Goal: Transaction & Acquisition: Purchase product/service

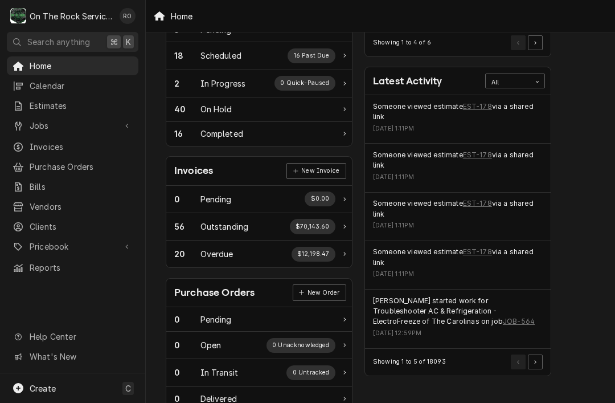
scroll to position [218, 0]
click at [476, 252] on link "EST-178" at bounding box center [477, 252] width 29 height 10
click at [475, 247] on link "EST-178" at bounding box center [477, 252] width 29 height 10
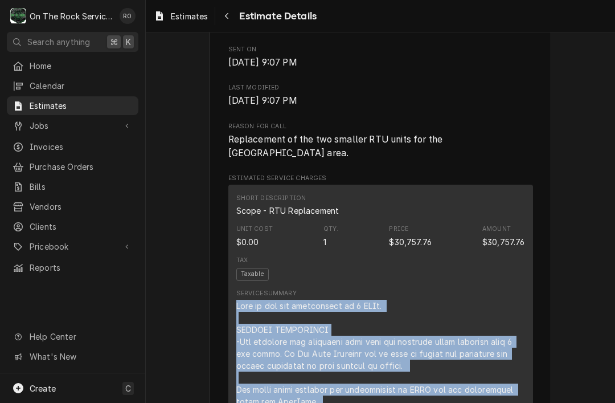
scroll to position [537, 0]
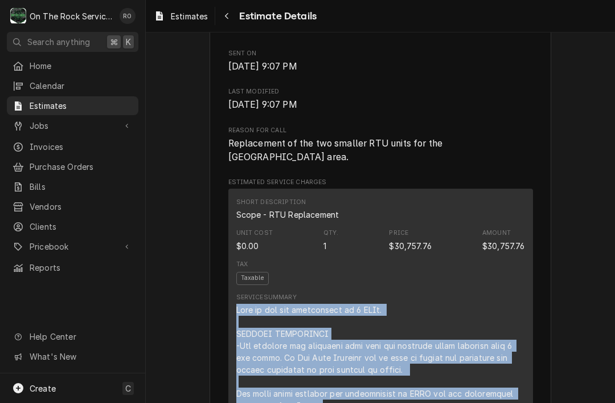
click at [99, 101] on span "Estimates" at bounding box center [81, 106] width 103 height 12
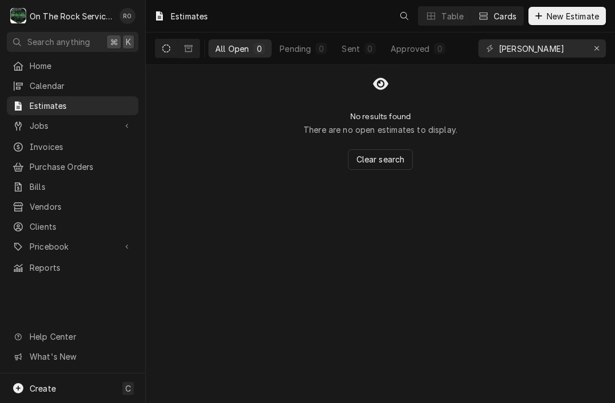
click at [570, 17] on span "New Estimate" at bounding box center [572, 16] width 57 height 12
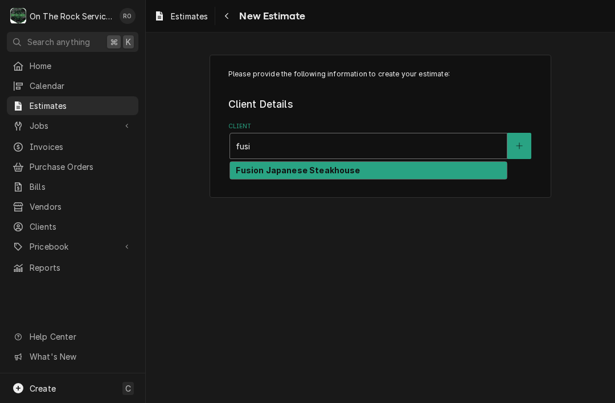
click at [379, 170] on div "Fusion Japanese Steakhouse" at bounding box center [368, 171] width 277 height 18
type input "fusi"
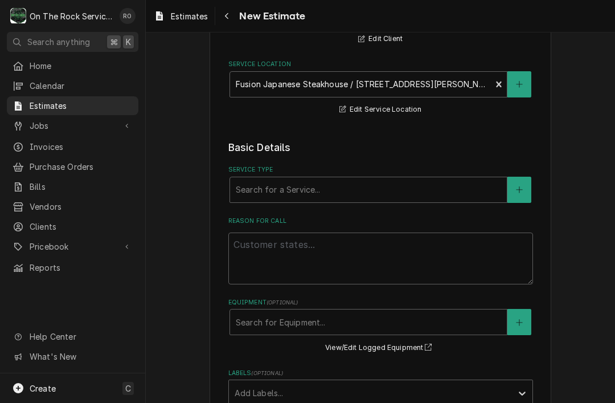
scroll to position [130, 0]
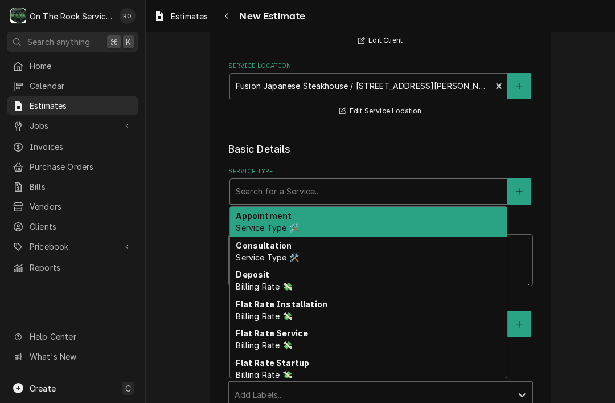
type textarea "x"
type input "s"
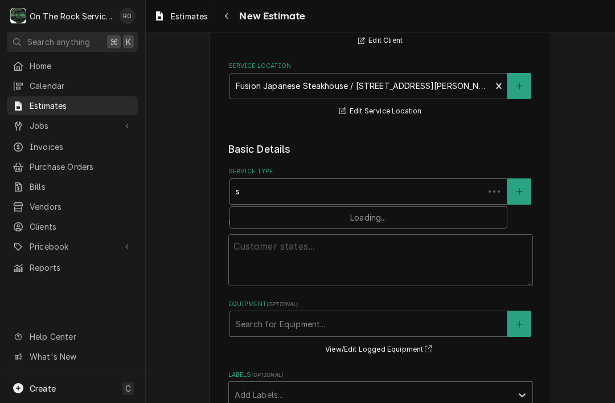
type textarea "x"
type input "sc"
type textarea "x"
type input "sco"
type textarea "x"
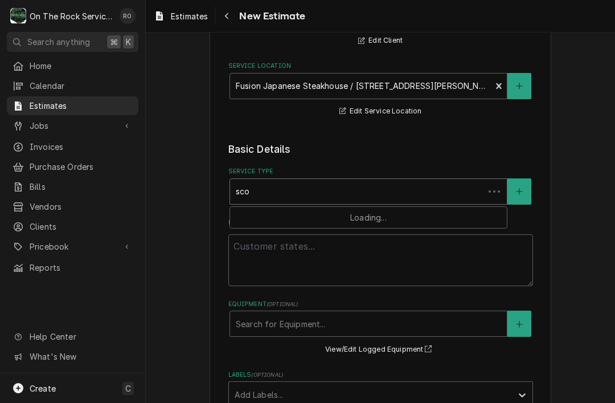
type input "scop"
type textarea "x"
type input "scope"
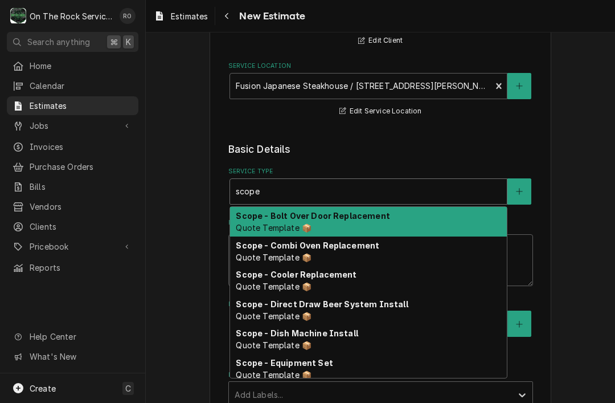
type textarea "x"
type input "scope"
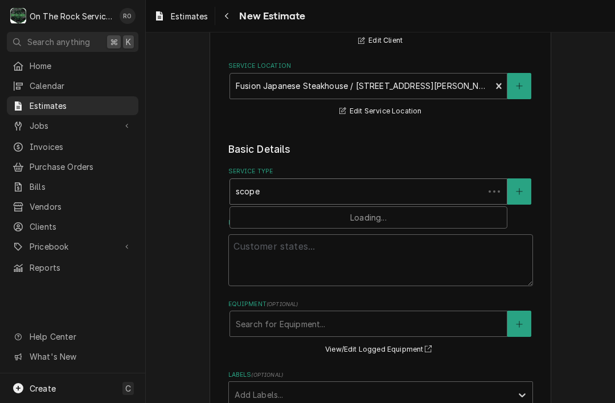
type textarea "x"
type input "scope r"
type textarea "x"
type input "scope rt"
type textarea "x"
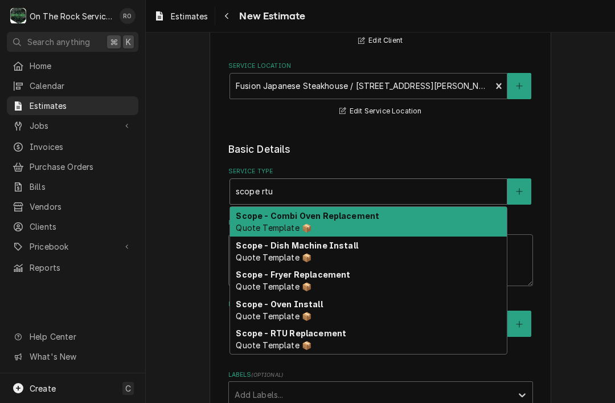
click at [375, 341] on div "Scope - RTU Replacement Quote Template 📦" at bounding box center [368, 340] width 277 height 30
type input "scope rtu"
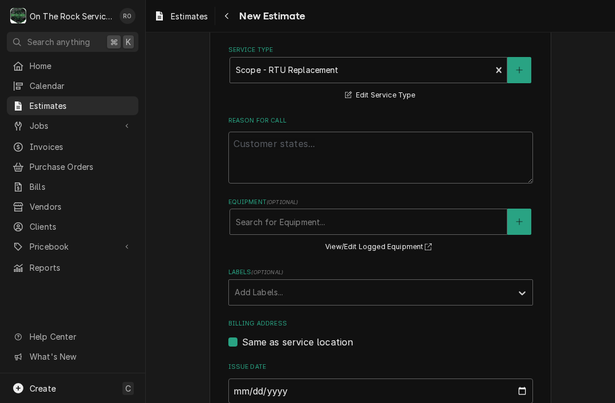
scroll to position [255, 0]
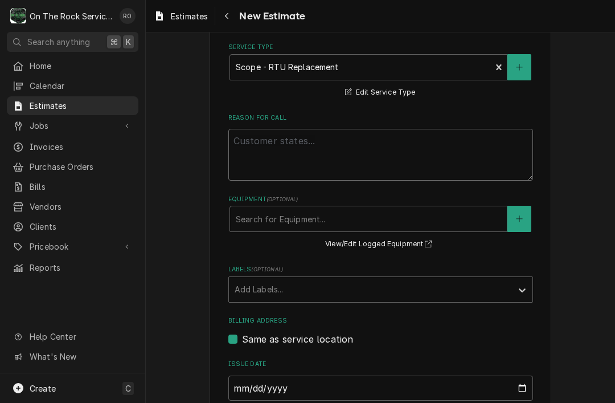
click at [371, 157] on textarea "Reason For Call" at bounding box center [380, 155] width 305 height 52
type textarea "x"
type textarea "R"
type textarea "x"
type textarea "RT"
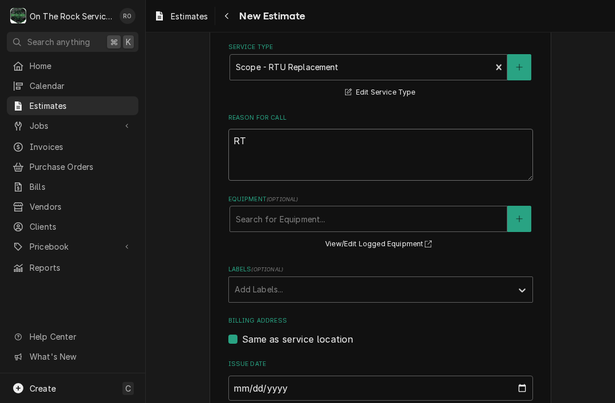
type textarea "x"
type textarea "RTU"
type textarea "x"
type textarea "RTU"
type textarea "x"
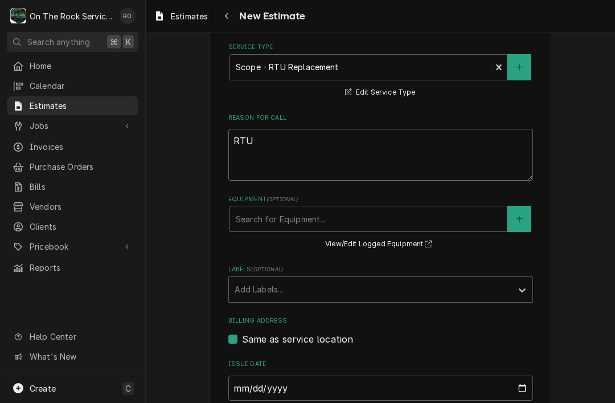
type textarea "RTU f"
type textarea "x"
type textarea "RTU"
type textarea "x"
type textarea "RTU"
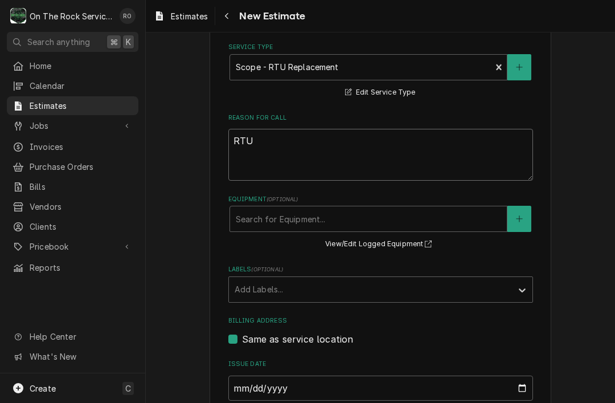
type textarea "x"
type textarea "RT"
type textarea "x"
type textarea "R"
type textarea "x"
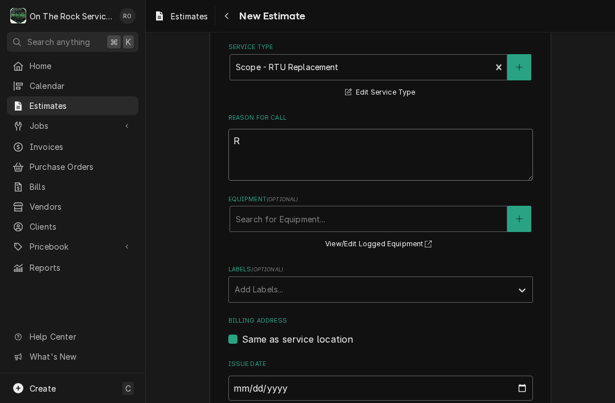
type textarea "Re"
type textarea "x"
type textarea "Rep"
type textarea "x"
type textarea "Repl"
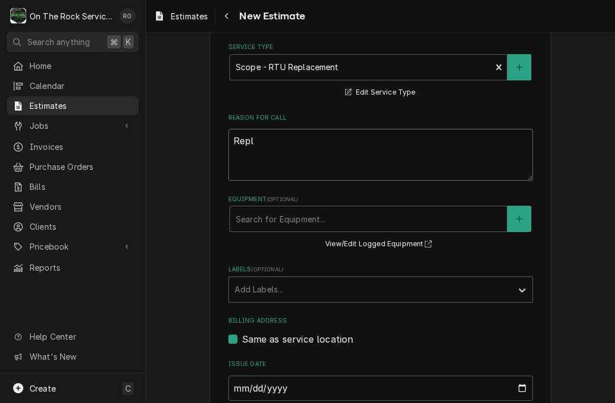
type textarea "x"
type textarea "Replqc"
type textarea "x"
type textarea "Replqce"
type textarea "x"
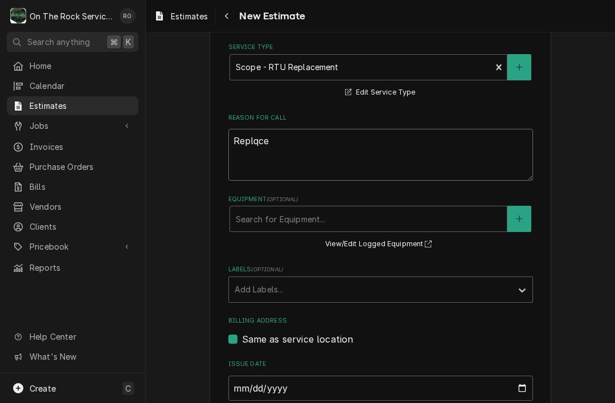
type textarea "Replqc"
type textarea "x"
type textarea "Replq"
type textarea "x"
type textarea "Repl"
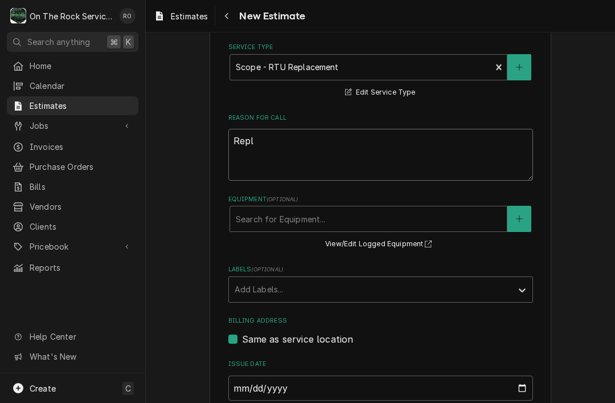
type textarea "x"
type textarea "Repla"
type textarea "x"
type textarea "Replac"
type textarea "x"
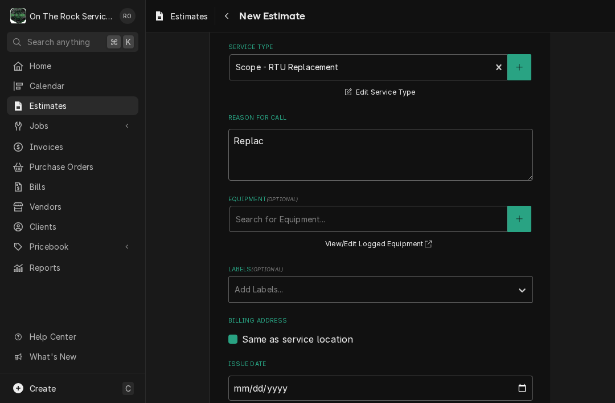
type textarea "Replace"
type textarea "x"
type textarea "Replacem"
type textarea "x"
type textarea "Replaceme"
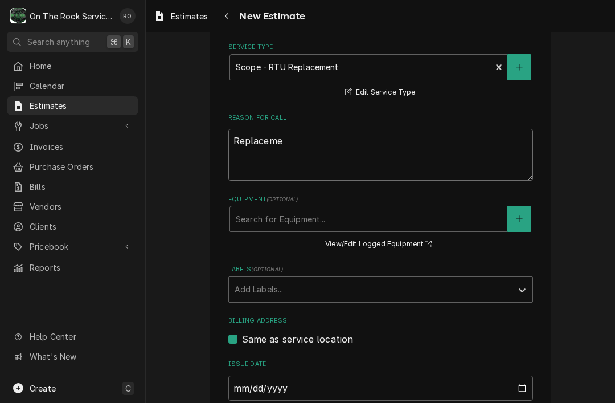
type textarea "x"
type textarea "Replacemen"
type textarea "x"
type textarea "Replacement"
type textarea "x"
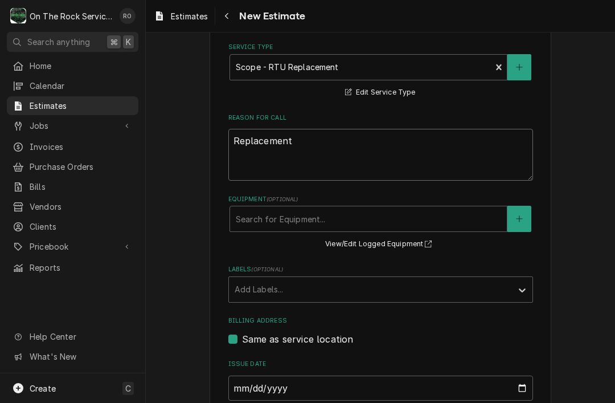
type textarea "Replacement"
type textarea "x"
type textarea "Replacement o"
type textarea "x"
type textarea "Replacement of"
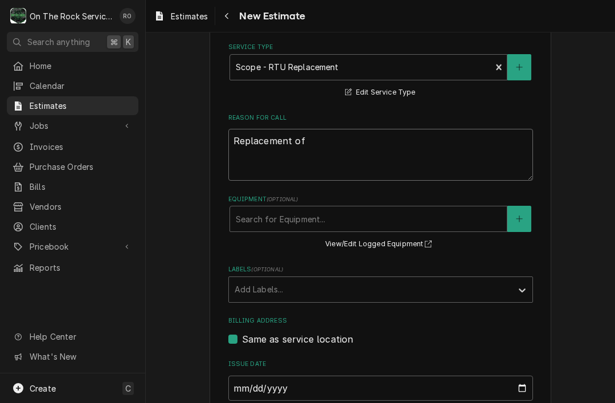
type textarea "x"
type textarea "Replacement of t"
type textarea "x"
type textarea "Replacement of th"
type textarea "x"
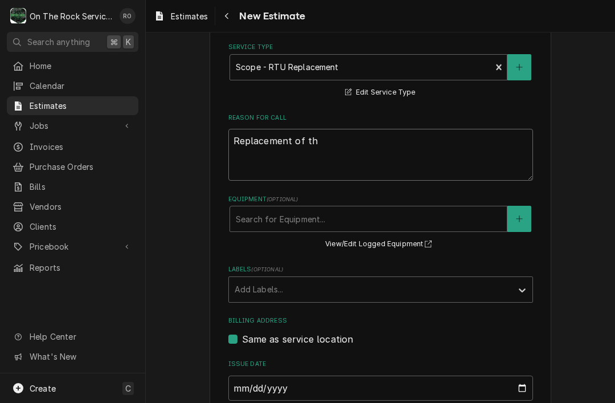
type textarea "Replacement of the"
type textarea "x"
type textarea "Replacement of the"
type textarea "x"
type textarea "Replacement of the f"
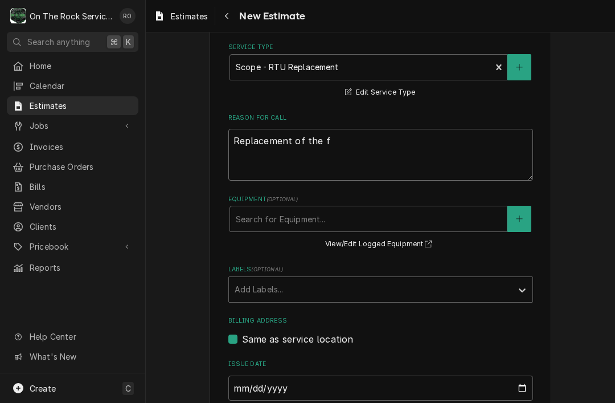
type textarea "x"
type textarea "Replacement of the fai"
type textarea "x"
type textarea "Replacement of the faile"
type textarea "x"
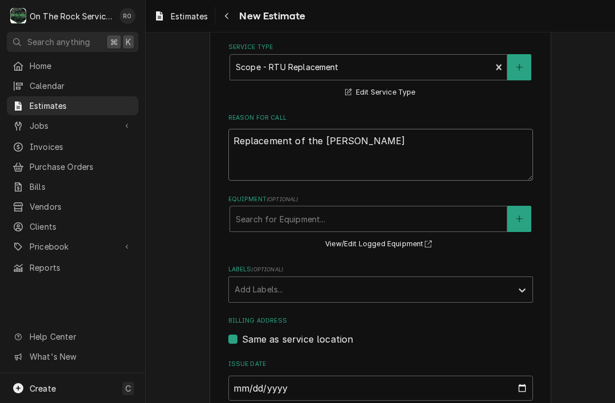
type textarea "Replacement of the failed"
type textarea "x"
type textarea "Replacement of the failed"
type textarea "x"
type textarea "Replacement of the failed A"
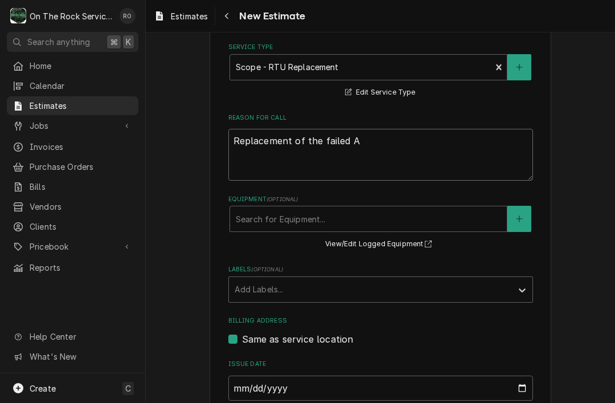
type textarea "x"
type textarea "Replacement of the failed AA"
type textarea "x"
type textarea "Replacement of the failed AAO"
type textarea "x"
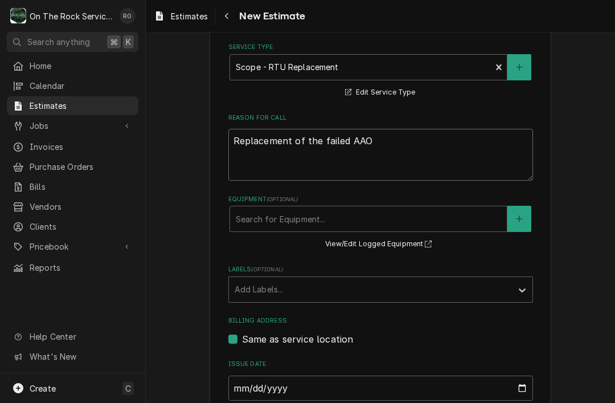
type textarea "Replacement of the failed AAON"
type textarea "x"
type textarea "Replacement of the failed AAON"
type textarea "x"
type textarea "Replacement of the failed AAON R"
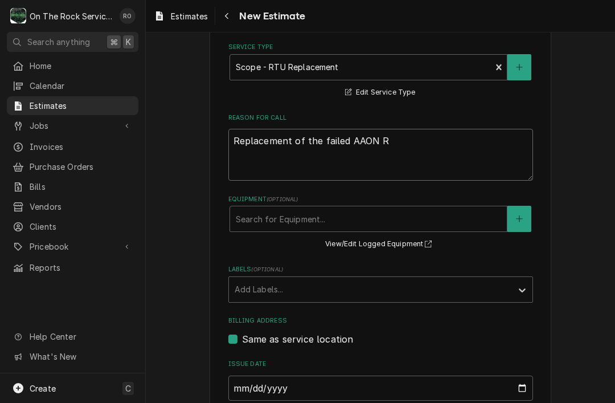
type textarea "x"
type textarea "Replacement of the failed AAON RT"
type textarea "x"
type textarea "Replacement of the failed AAON RTU"
type textarea "x"
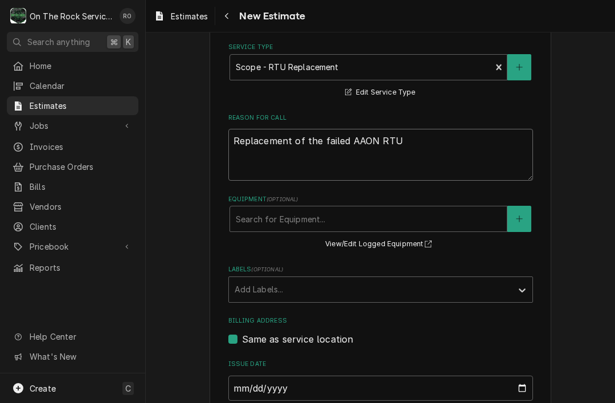
type textarea "Replacement of the failed AAON RTUs"
type textarea "x"
type textarea "Replacement of the failed AAON RTUs"
type textarea "x"
type textarea "Replacement of the failed AAON RTUs i"
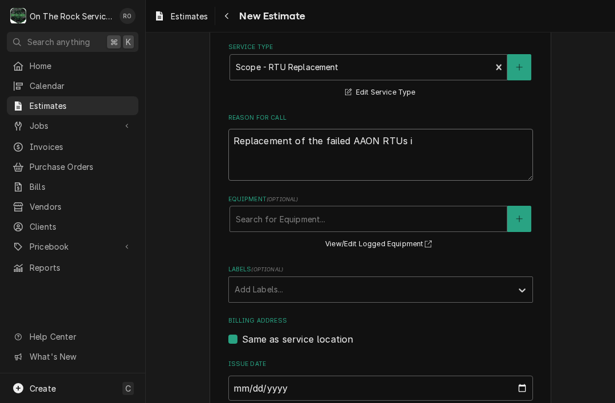
type textarea "x"
type textarea "Replacement of the failed AAON RTUs in"
type textarea "x"
type textarea "Replacement of the failed AAON RTUs in t"
type textarea "x"
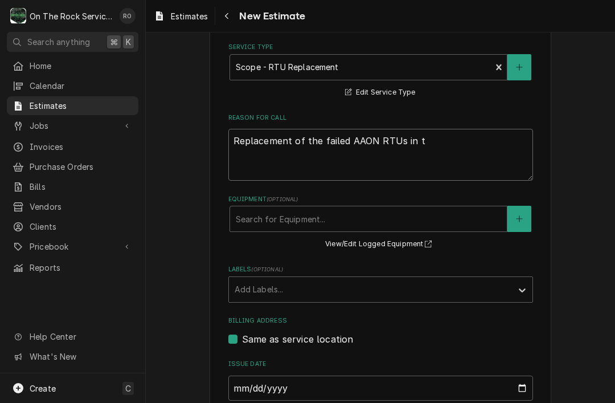
type textarea "Replacement of the failed AAON RTUs in th"
type textarea "x"
type textarea "Replacement of the failed AAON RTUs in the"
type textarea "x"
type textarea "Replacement of the failed AAON RTUs in the"
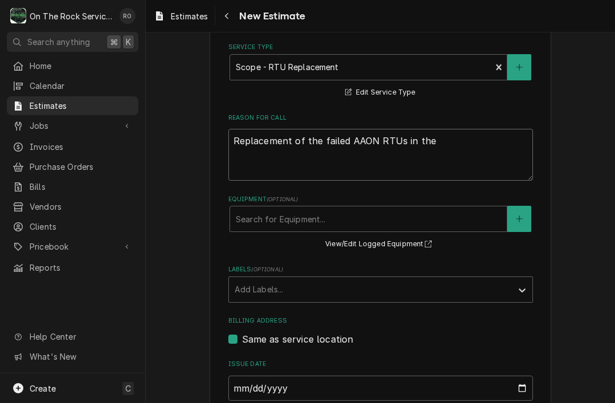
type textarea "x"
type textarea "Replacement of the failed AAON RTUs in the H"
type textarea "x"
type textarea "Replacement of the failed AAON RTUs in the Hi"
type textarea "x"
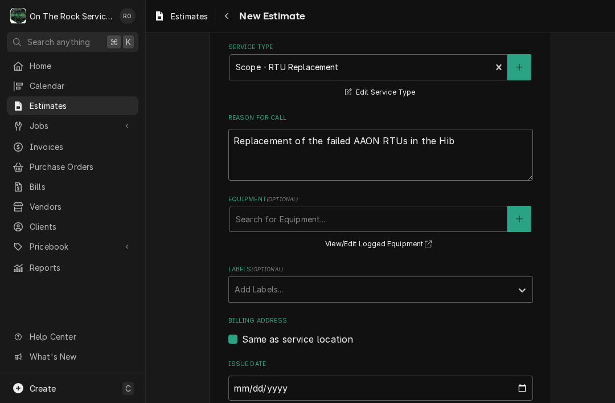
type textarea "Replacement of the failed AAON RTUs in the Hiba"
type textarea "x"
type textarea "Replacement of the failed AAON RTUs in the Hibaq"
type textarea "x"
type textarea "Replacement of the failed AAON RTUs in the Hibaqc"
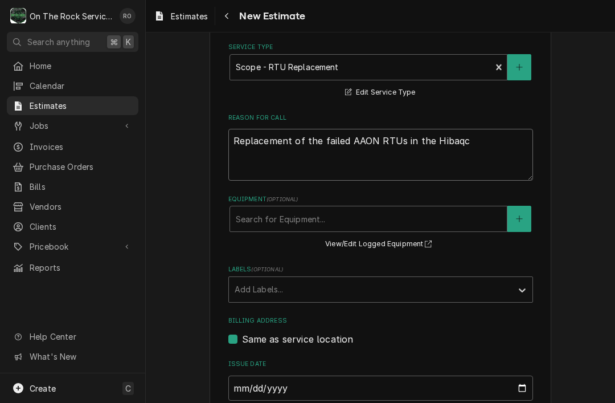
type textarea "x"
type textarea "Replacement of the failed AAON RTUs in the Hibaqch"
type textarea "x"
type textarea "Replacement of the failed AAON RTUs in the Hibaqchi"
type textarea "x"
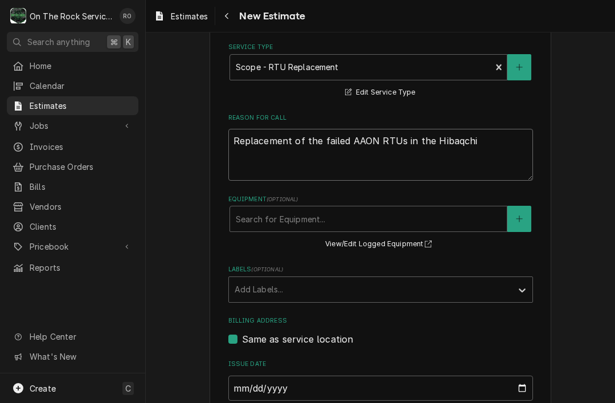
type textarea "Replacement of the failed AAON RTUs in the Hibaqchi"
type textarea "x"
type textarea "Replacement of the failed AAON RTUs in the Hibaqchi a"
type textarea "x"
type textarea "Replacement of the failed AAON RTUs in the Hibaqchi"
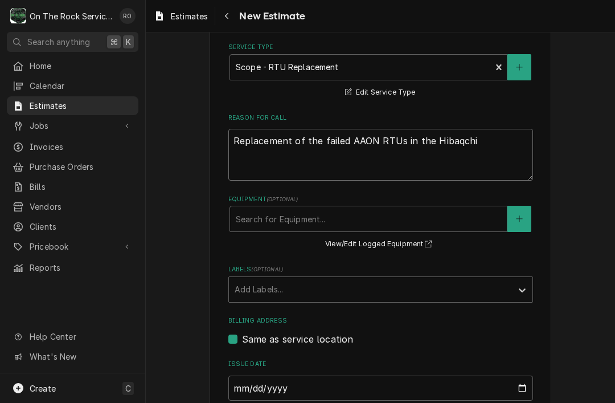
type textarea "x"
type textarea "Replacement of the failed AAON RTUs in the Hibaqchi"
type textarea "x"
type textarea "Replacement of the failed AAON RTUs in the Hibaqc"
type textarea "x"
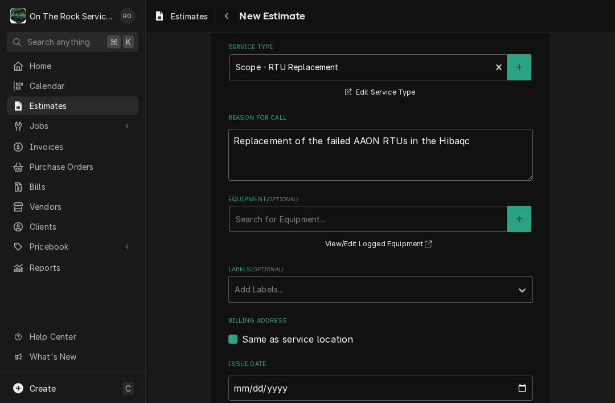
type textarea "Replacement of the failed AAON RTUs in the Hibaq"
type textarea "x"
type textarea "Replacement of the failed AAON RTUs in the Hiba"
type textarea "x"
type textarea "Replacement of the failed AAON RTUs in the Hibach"
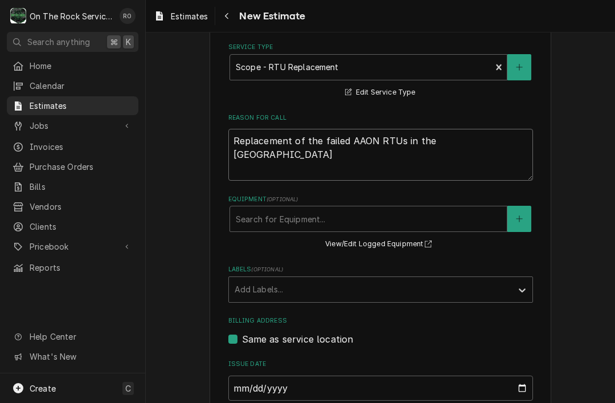
type textarea "x"
type textarea "Replacement of the failed AAON RTUs in the Hibachi"
type textarea "x"
type textarea "Replacement of the failed AAON RTUs in the Hibachi"
type textarea "x"
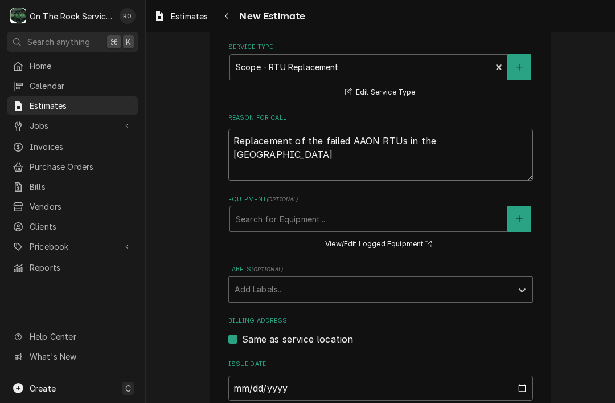
type textarea "Replacement of the failed AAON RTUs in the Hibachi a"
type textarea "x"
type textarea "Replacement of the failed AAON RTUs in the Hibachi are"
type textarea "x"
type textarea "Replacement of the failed AAON RTUs in the [GEOGRAPHIC_DATA] area"
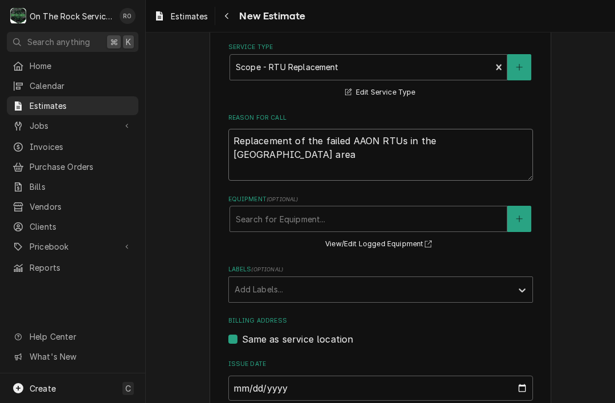
type textarea "x"
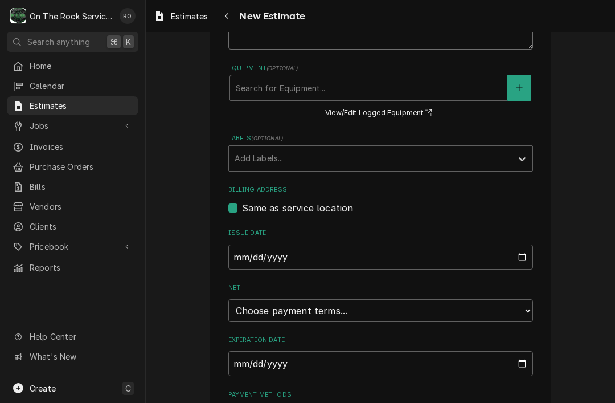
scroll to position [413, 0]
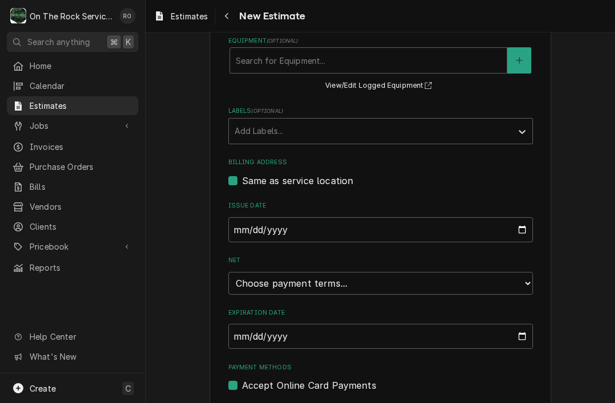
type textarea "Replacement of the failed AAON RTUs in the [GEOGRAPHIC_DATA] area"
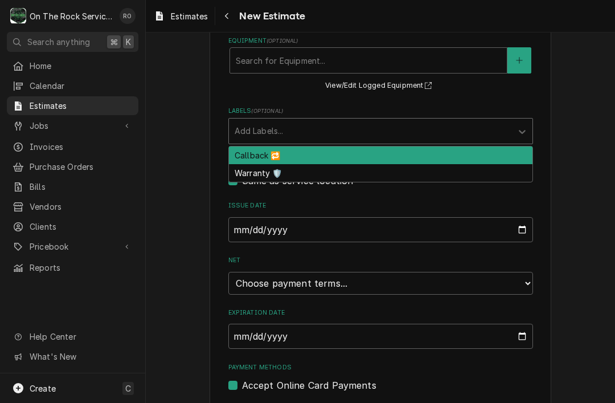
click at [579, 204] on div "Please provide the following information to create your estimate: Client Detail…" at bounding box center [380, 36] width 469 height 809
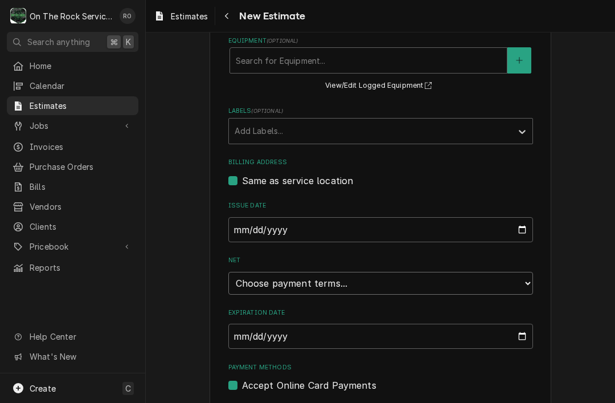
click at [492, 286] on select "Choose payment terms... Same Day Net 7 Net 14 Net 21 Net 30 Net 45 Net 60 Net 90" at bounding box center [380, 283] width 305 height 23
type textarea "x"
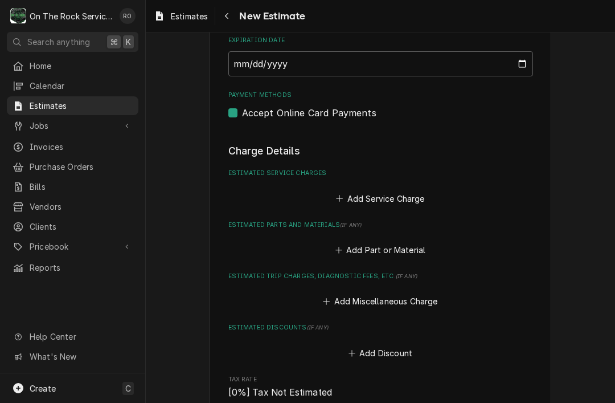
scroll to position [685, 0]
click at [392, 195] on button "Add Service Charge" at bounding box center [380, 199] width 92 height 16
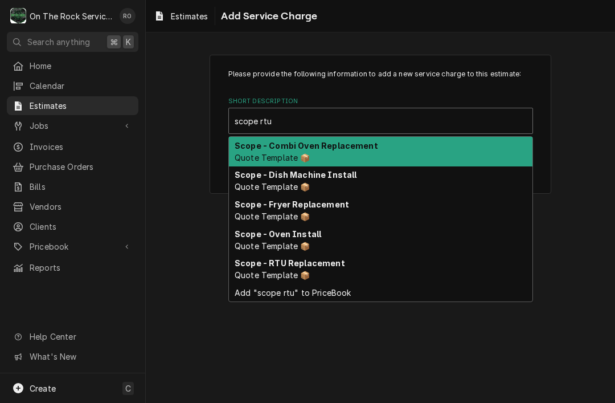
click at [358, 275] on div "Scope - RTU Replacement Quote Template 📦" at bounding box center [381, 269] width 304 height 30
type input "scope rtu"
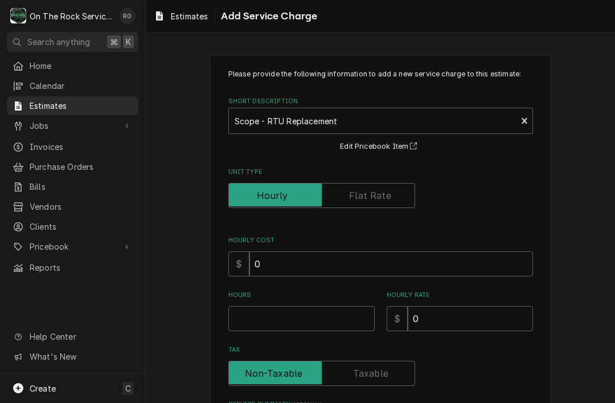
type textarea "x"
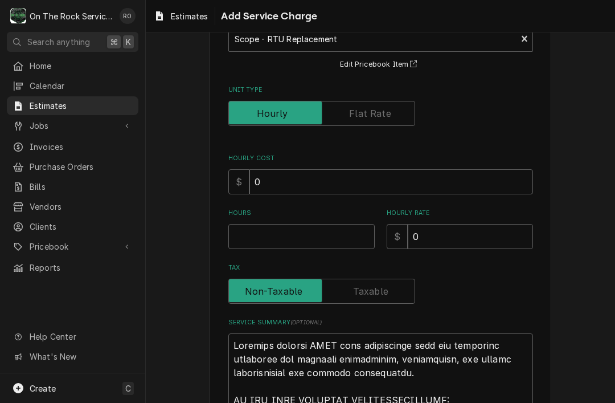
scroll to position [73, 0]
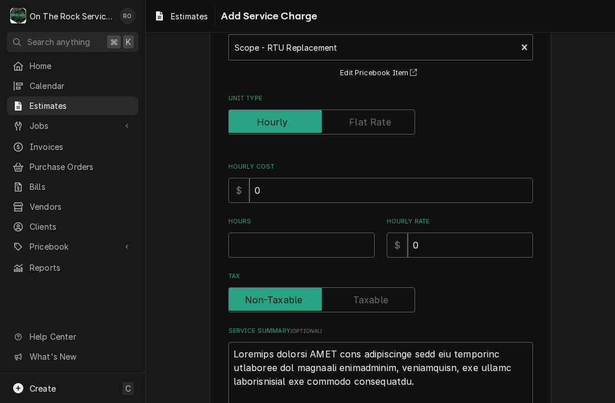
click at [389, 130] on input "Unit Type" at bounding box center [322, 121] width 177 height 25
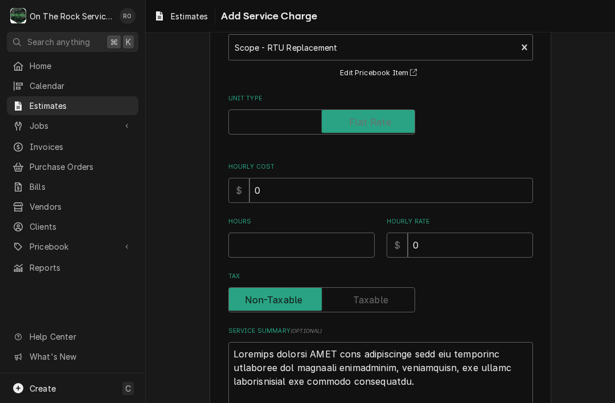
checkbox input "true"
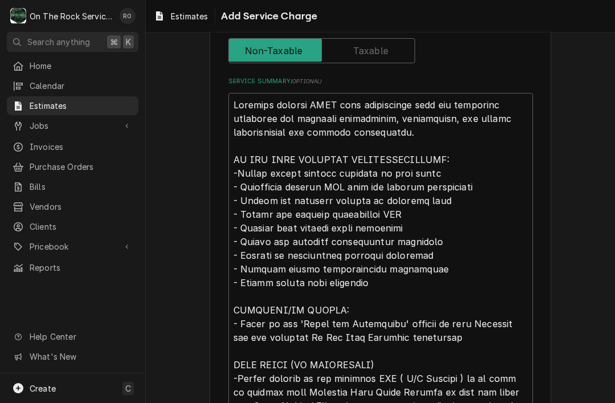
scroll to position [309, 0]
click at [245, 108] on textarea "Service Summary ( optional )" at bounding box center [380, 316] width 305 height 448
click at [444, 136] on textarea "Service Summary ( optional )" at bounding box center [380, 316] width 305 height 448
click at [458, 144] on textarea "Service Summary ( optional )" at bounding box center [380, 316] width 305 height 448
paste textarea "This is for the replacement of 2 RTUs. SPECIAL CONDITIONS -The customer has spe…"
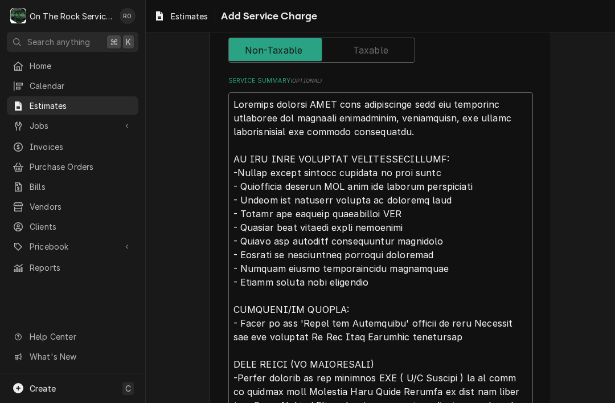
type textarea "x"
type textarea "This is for the replacement of 2 RTUs. SPECIAL CONDITIONS -The customer has spe…"
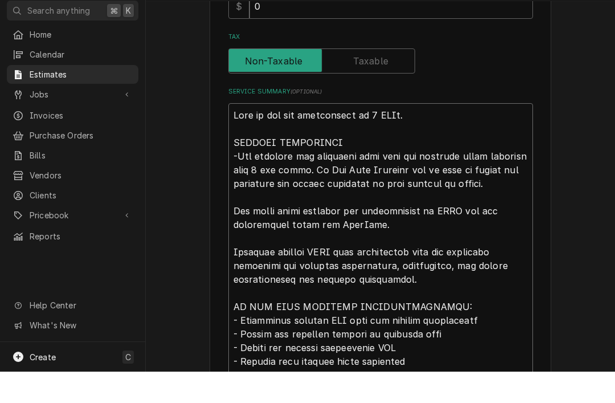
scroll to position [265, 0]
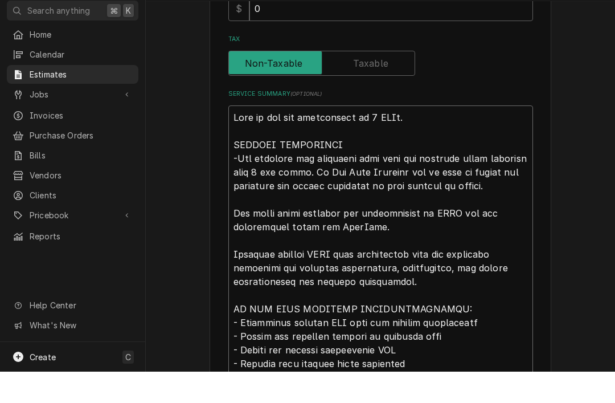
type textarea "x"
type textarea "This is for the replacement of 2 RTUs. SPECIAL CONDITIONS -The customer has spe…"
type textarea "x"
type textarea "This is for the replacement of 2 RTUs. SPECIAL CONDITIONS -The customer has spe…"
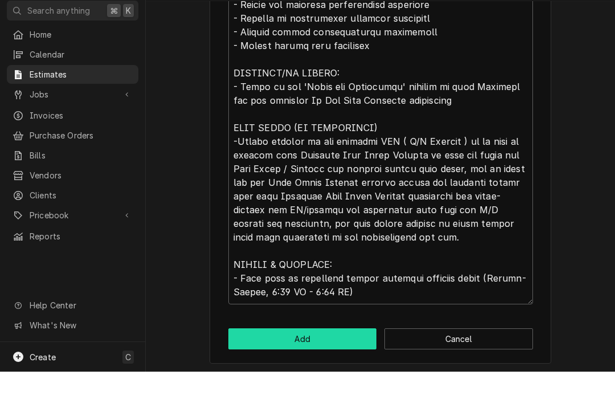
click at [339, 359] on button "Add" at bounding box center [302, 369] width 149 height 21
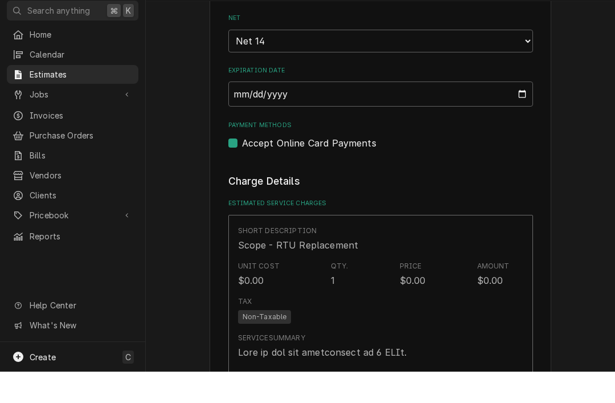
scroll to position [685, 0]
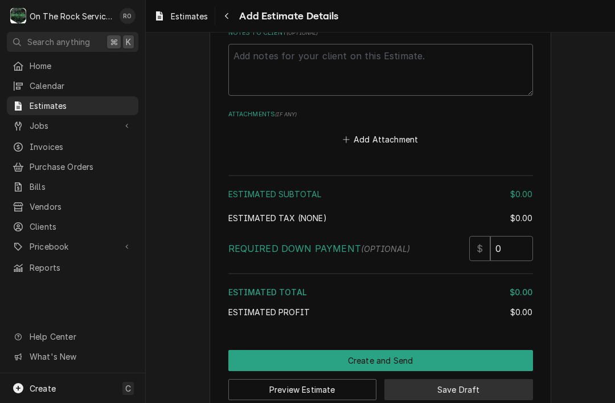
click at [473, 379] on button "Save Draft" at bounding box center [458, 389] width 149 height 21
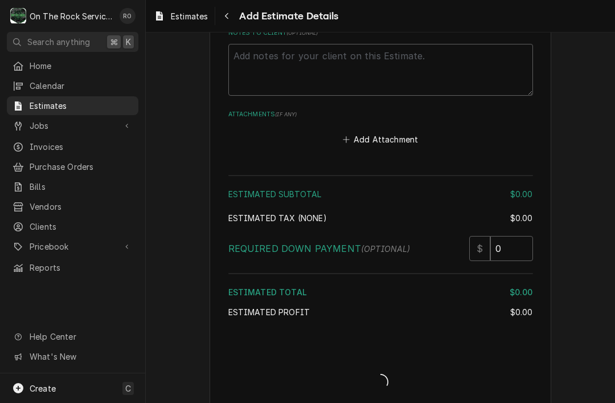
scroll to position [1852, 0]
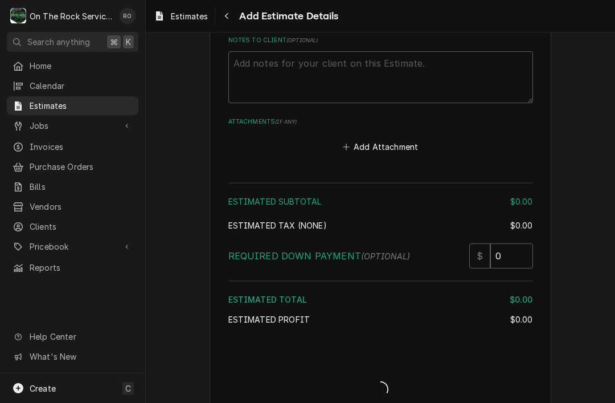
type textarea "x"
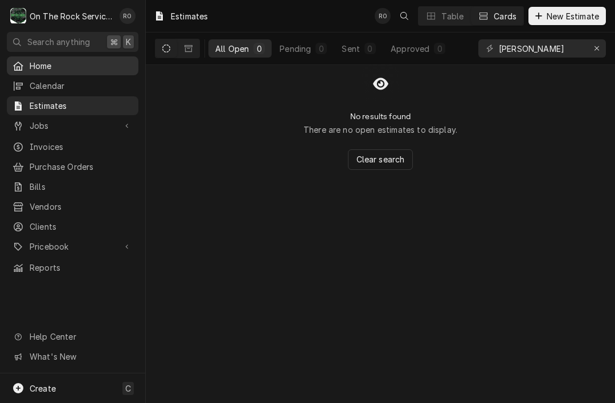
click at [31, 56] on link "Home" at bounding box center [73, 65] width 132 height 19
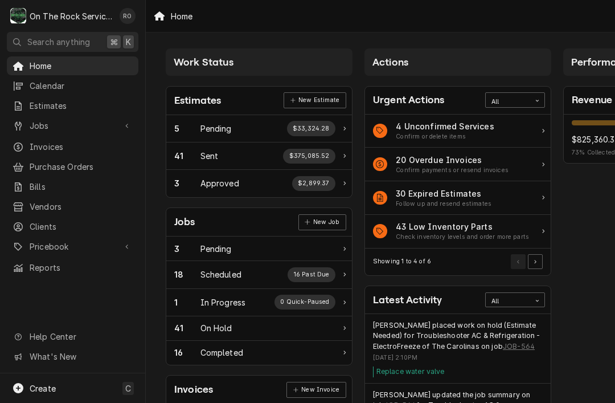
click at [31, 129] on link "Jobs" at bounding box center [73, 125] width 132 height 19
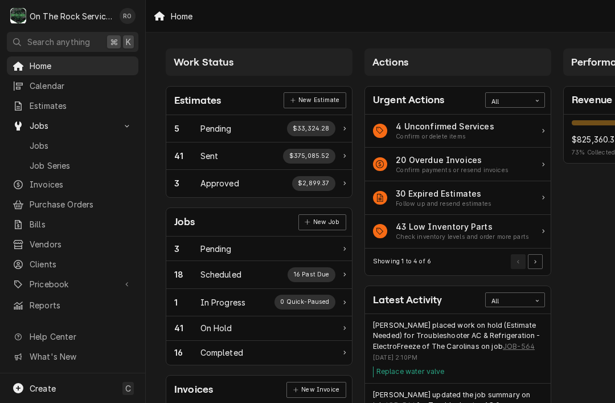
click at [42, 149] on link "Jobs" at bounding box center [73, 145] width 132 height 19
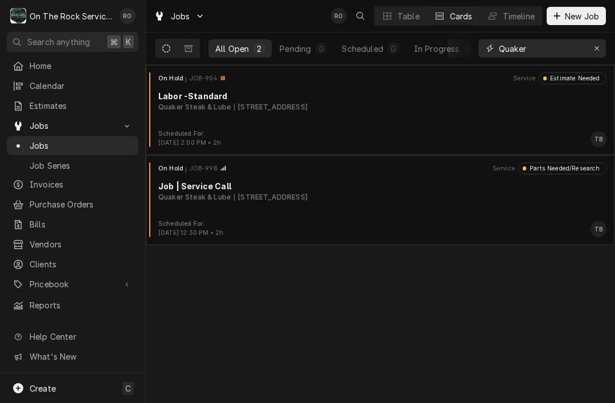
click at [596, 55] on button "Erase input" at bounding box center [597, 48] width 18 height 18
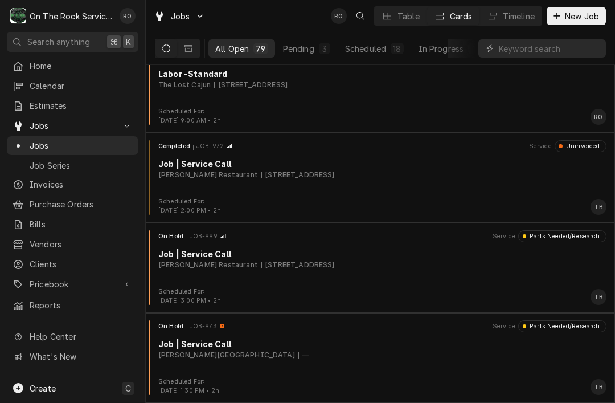
scroll to position [6771, 0]
click at [576, 40] on input "Dynamic Content Wrapper" at bounding box center [549, 48] width 101 height 18
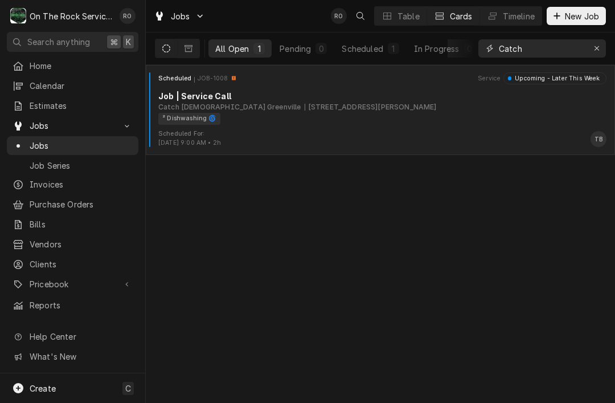
type input "Catch"
click at [427, 122] on div "² Dishwashing 🌀" at bounding box center [378, 119] width 440 height 12
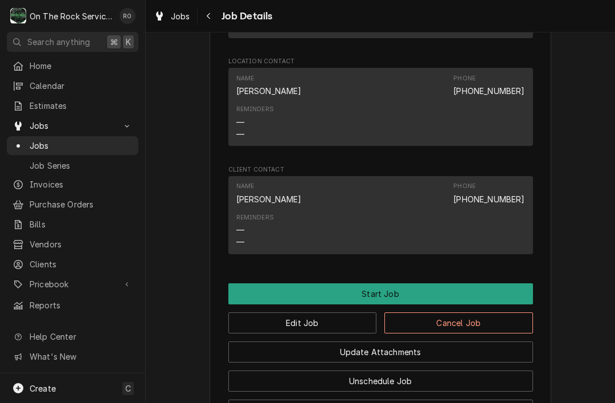
scroll to position [977, 0]
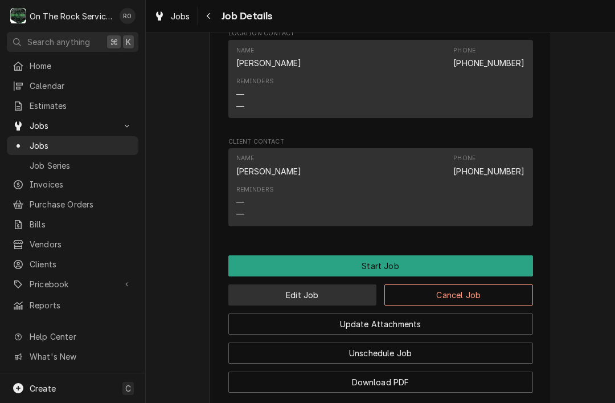
click at [344, 284] on button "Edit Job" at bounding box center [302, 294] width 149 height 21
click at [333, 284] on button "Edit Job" at bounding box center [302, 294] width 149 height 21
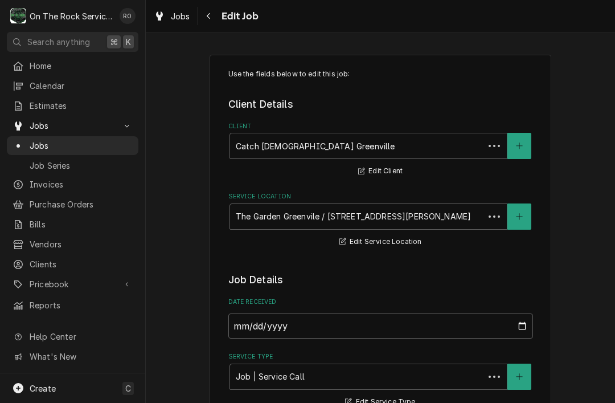
type textarea "x"
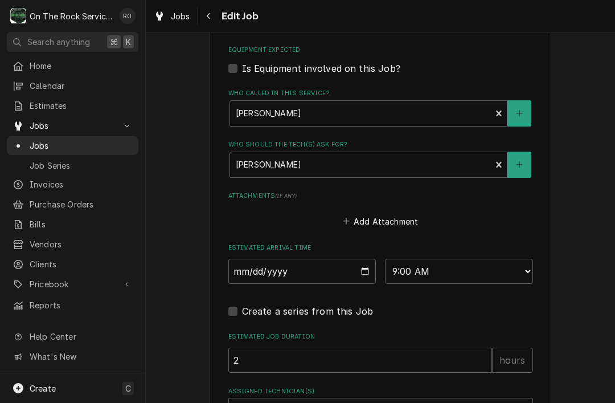
scroll to position [712, 0]
click at [330, 269] on input "2025-08-25" at bounding box center [302, 270] width 148 height 25
type input "2025-08-21"
type textarea "x"
click at [482, 261] on select "AM / PM 6:00 AM 6:15 AM 6:30 AM 6:45 AM 7:00 AM 7:15 AM 7:30 AM 7:45 AM 8:00 AM…" at bounding box center [459, 270] width 148 height 25
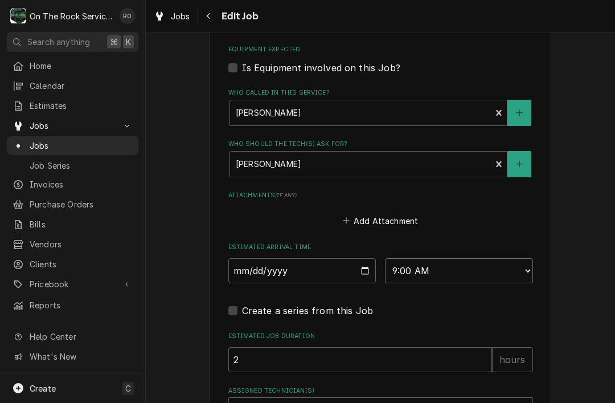
select select "15:00:00"
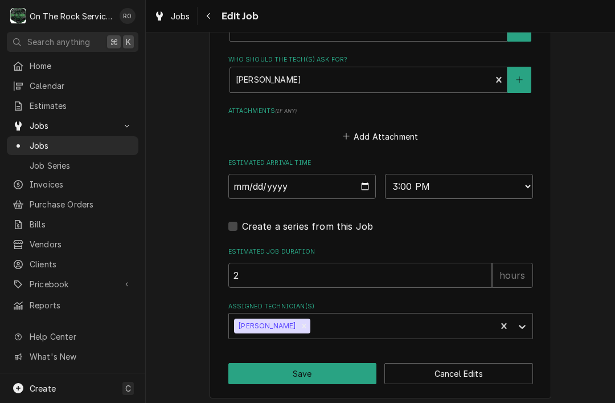
scroll to position [796, 0]
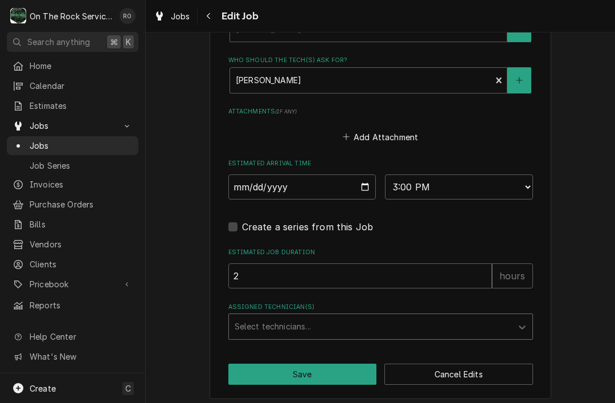
type textarea "x"
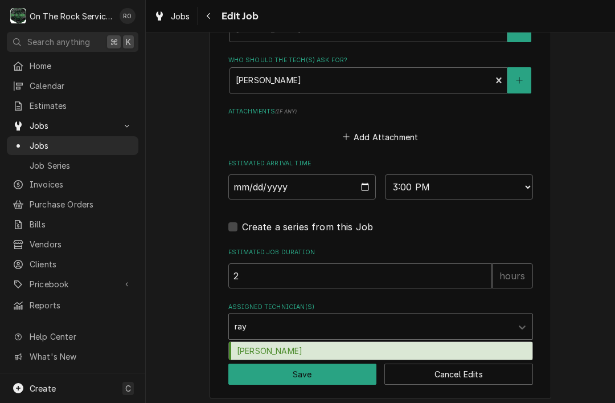
click at [375, 347] on div "Ray Beals" at bounding box center [381, 351] width 304 height 18
type input "ray"
type textarea "x"
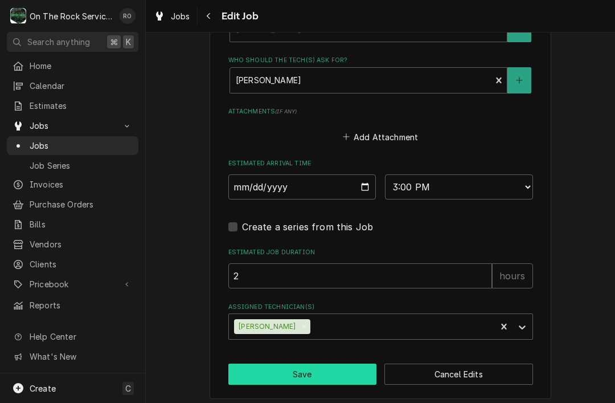
click at [313, 374] on button "Save" at bounding box center [302, 373] width 149 height 21
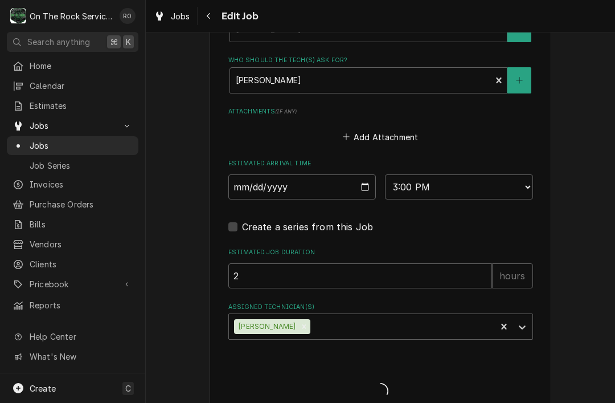
type textarea "x"
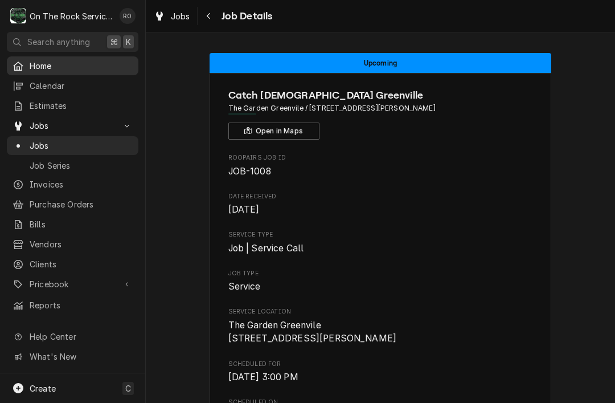
click at [27, 69] on div "Home" at bounding box center [73, 66] width 120 height 12
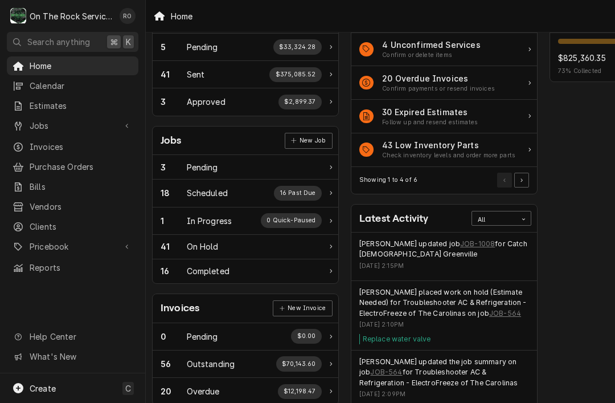
scroll to position [80, 14]
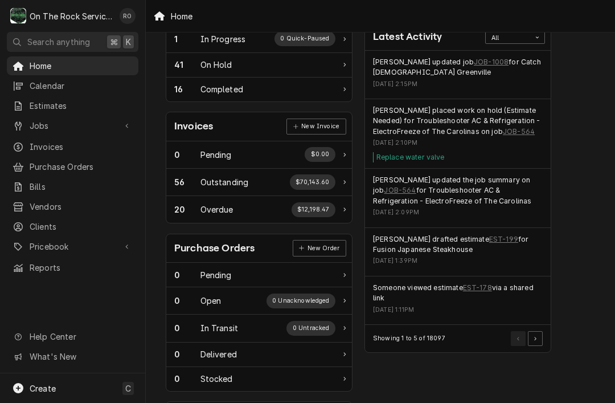
scroll to position [260, 0]
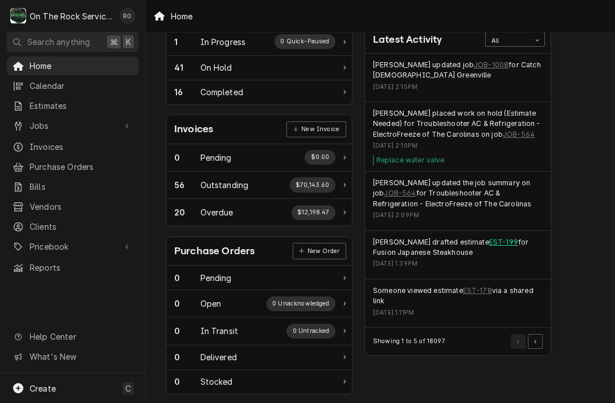
click at [489, 240] on link "EST-199" at bounding box center [503, 242] width 29 height 10
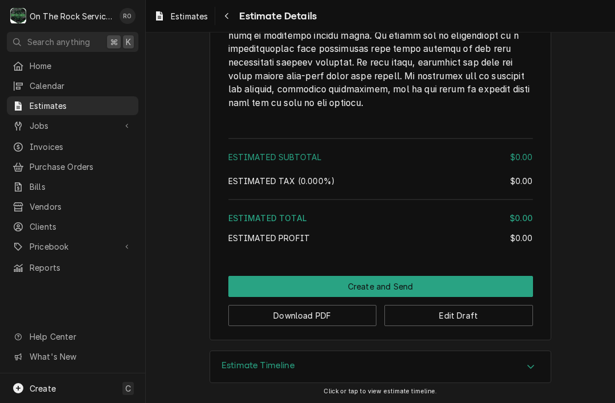
scroll to position [1791, 0]
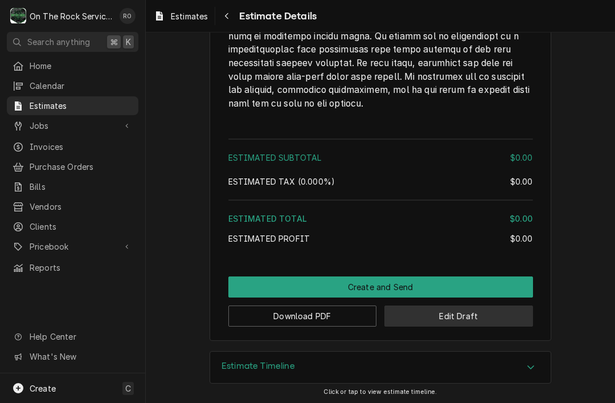
click at [487, 314] on button "Edit Draft" at bounding box center [458, 315] width 149 height 21
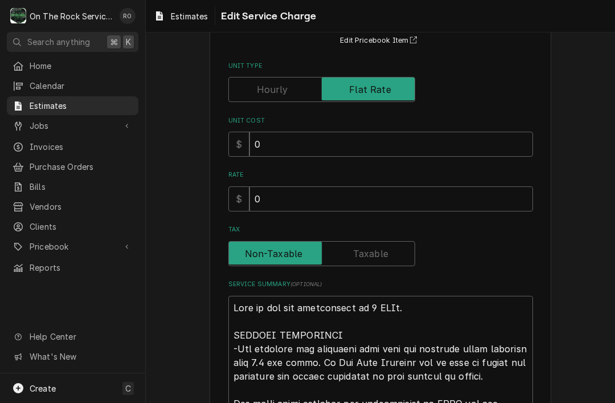
scroll to position [83, 0]
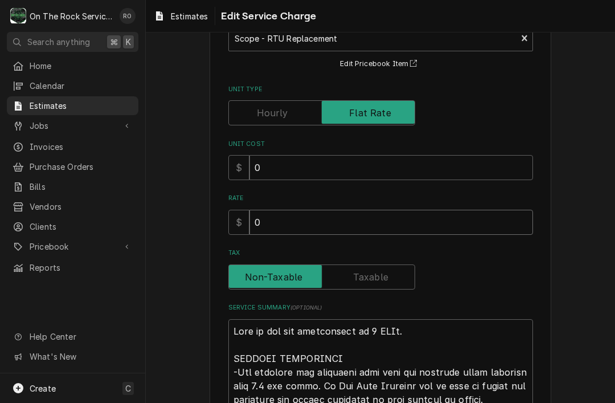
click at [510, 220] on input "0" at bounding box center [391, 222] width 284 height 25
type textarea "x"
type input "4"
type textarea "x"
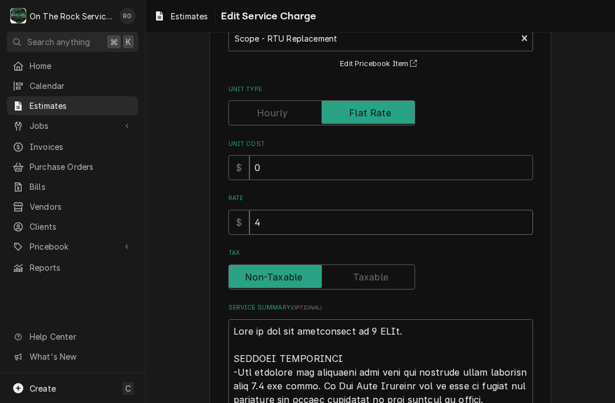
type input "42"
type textarea "x"
type input "424"
type textarea "x"
type input "4245"
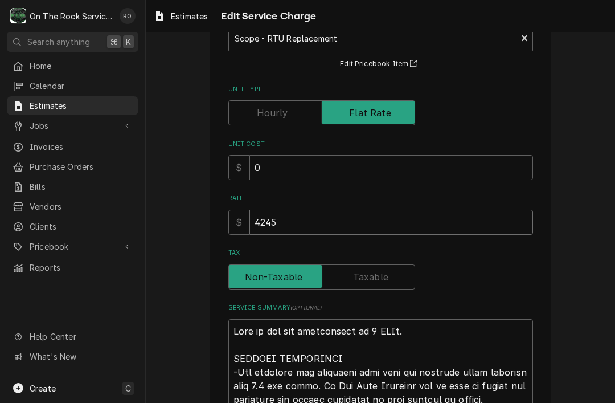
type textarea "x"
type input "42450"
type textarea "x"
type input "42450.7"
type textarea "x"
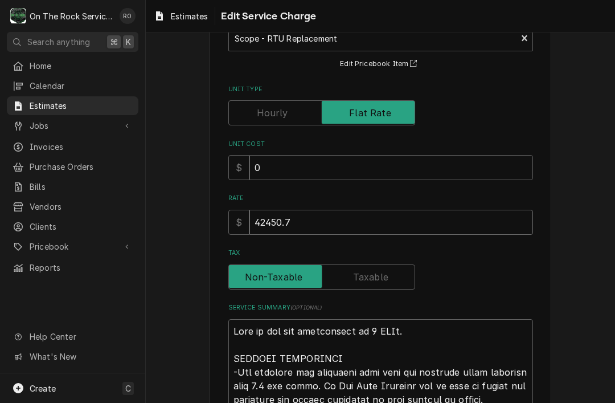
type input "42450.72"
type textarea "x"
type input "42450.72"
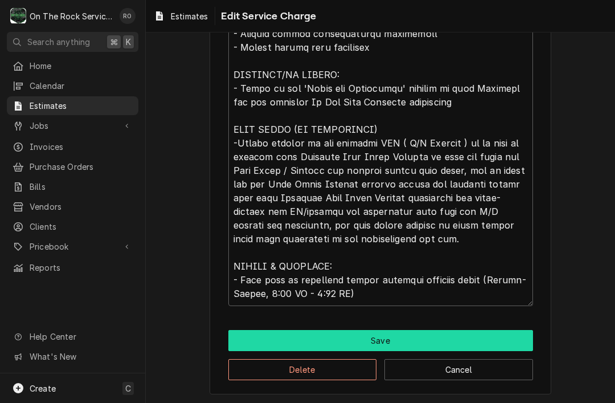
click at [501, 334] on button "Save" at bounding box center [380, 340] width 305 height 21
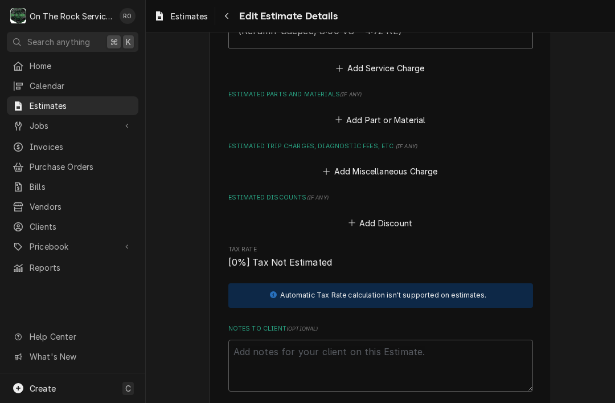
scroll to position [1623, 0]
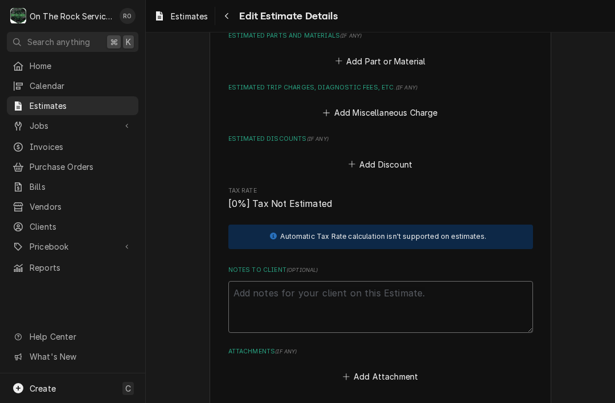
click at [476, 304] on textarea "Notes to Client ( optional )" at bounding box center [380, 307] width 305 height 52
type textarea "x"
type textarea "Th"
type textarea "x"
type textarea "Thi"
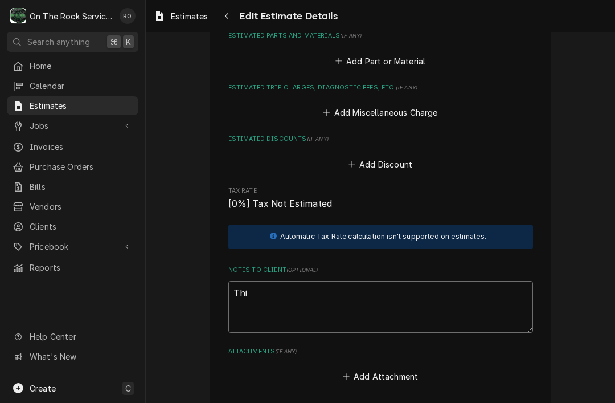
type textarea "x"
type textarea "Thii"
type textarea "x"
type textarea "Thi"
type textarea "x"
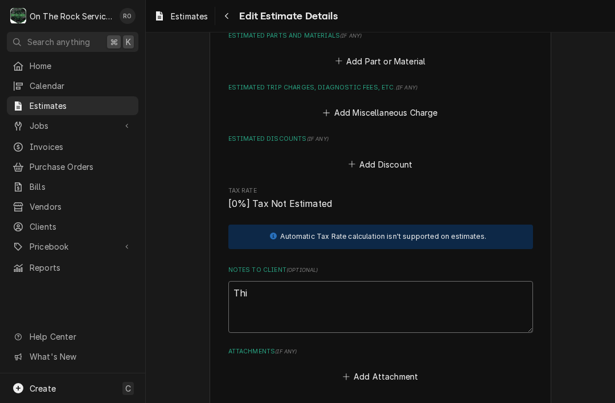
type textarea "This"
type textarea "x"
type textarea "This"
type textarea "x"
type textarea "This i"
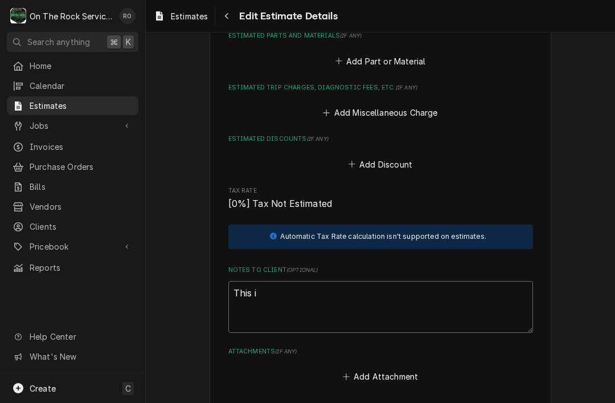
type textarea "x"
type textarea "This is"
type textarea "x"
type textarea "This is"
type textarea "x"
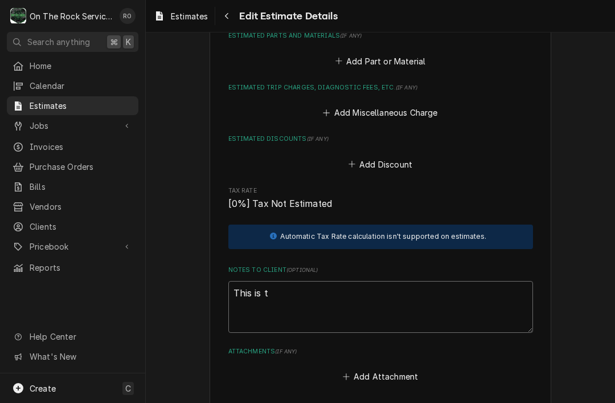
type textarea "This is th"
type textarea "x"
type textarea "This is the"
type textarea "x"
type textarea "This is the e"
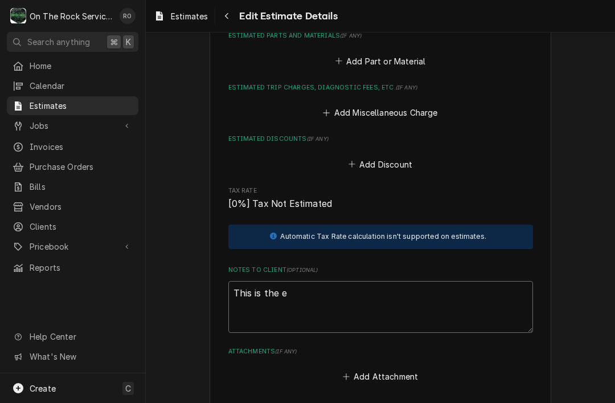
type textarea "x"
type textarea "This is the es"
type textarea "x"
type textarea "This is the est"
type textarea "x"
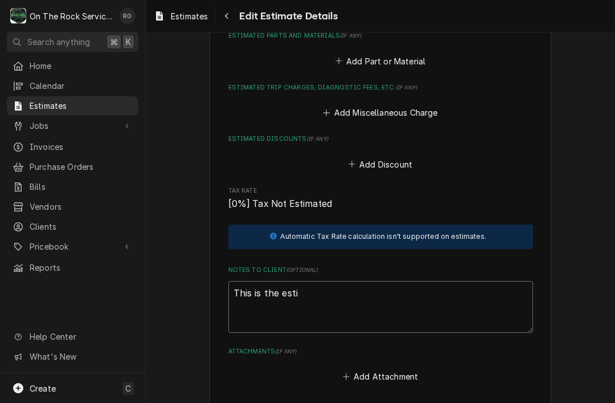
type textarea "This is the estim"
type textarea "x"
type textarea "This is the estima"
type textarea "x"
type textarea "This is the estim"
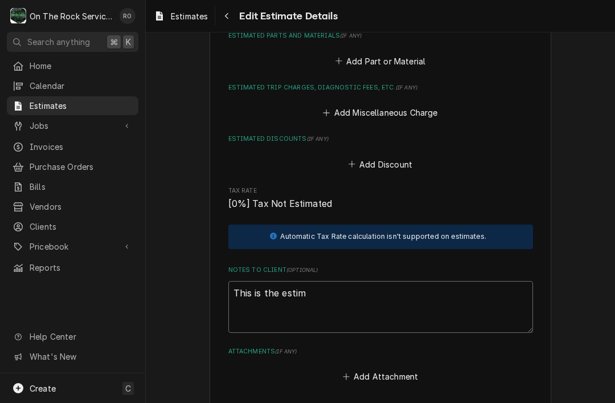
type textarea "x"
type textarea "This is the esti"
type textarea "x"
type textarea "This is the est"
type textarea "x"
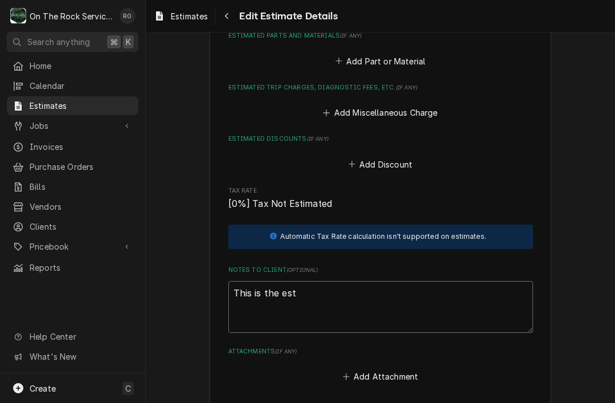
type textarea "This is the es"
type textarea "x"
type textarea "This is the e"
type textarea "x"
type textarea "This is the"
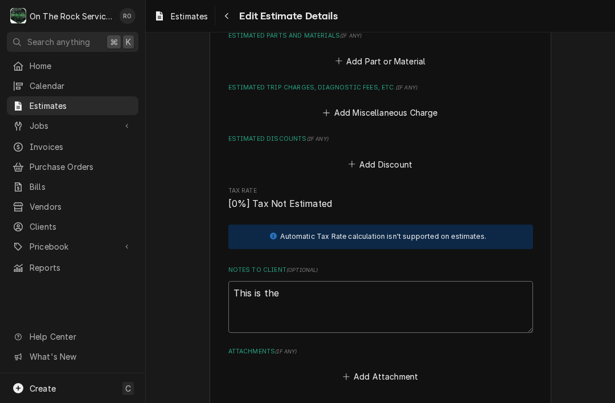
type textarea "x"
type textarea "This is the"
type textarea "x"
type textarea "This is th"
type textarea "x"
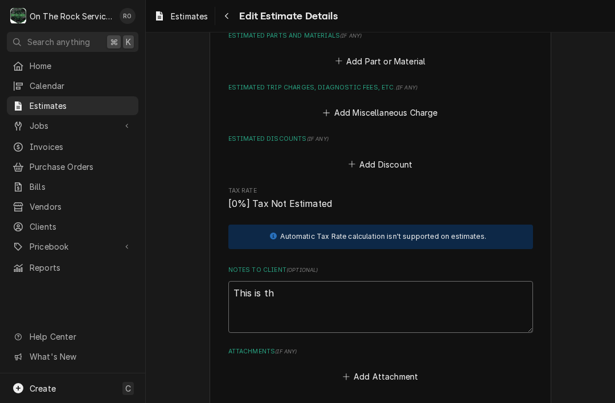
type textarea "This is t"
type textarea "x"
type textarea "This is"
type textarea "x"
type textarea "This is"
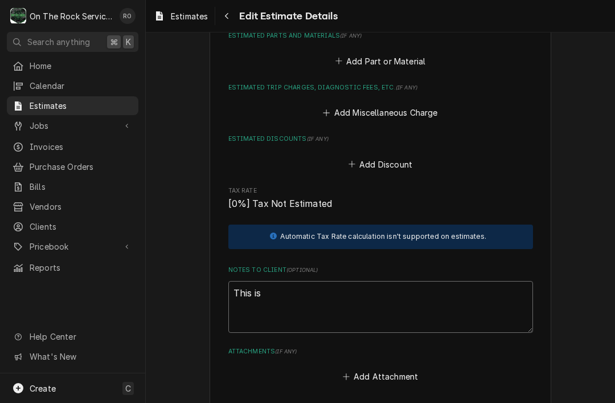
type textarea "x"
type textarea "This i"
type textarea "x"
type textarea "This"
type textarea "x"
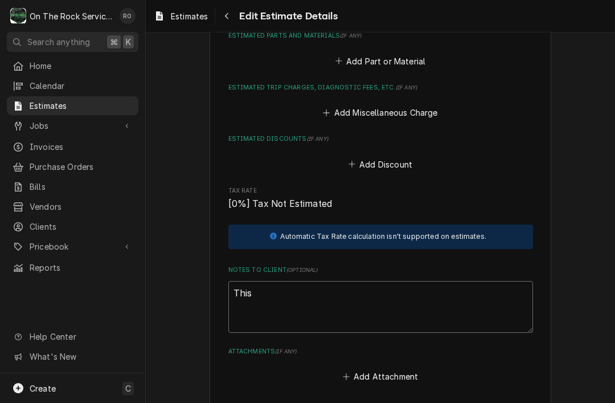
type textarea "This"
type textarea "x"
type textarea "Thi"
type textarea "x"
type textarea "Th"
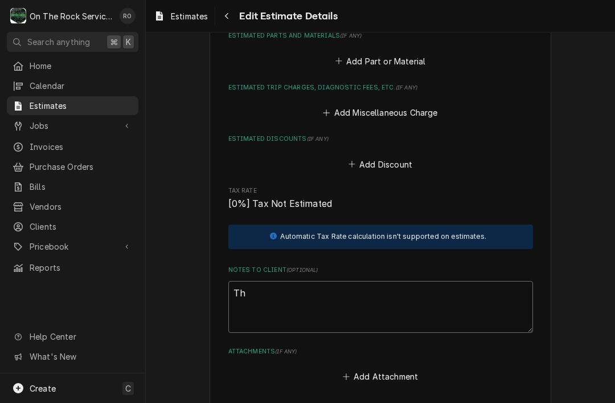
type textarea "x"
type textarea "T"
type textarea "x"
type textarea "P"
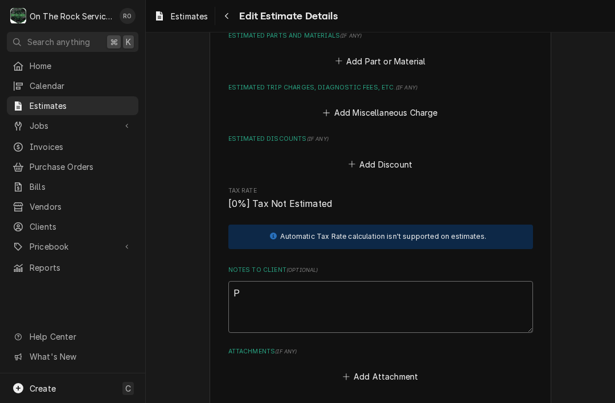
type textarea "x"
type textarea "Pl"
type textarea "x"
type textarea "Ple"
type textarea "x"
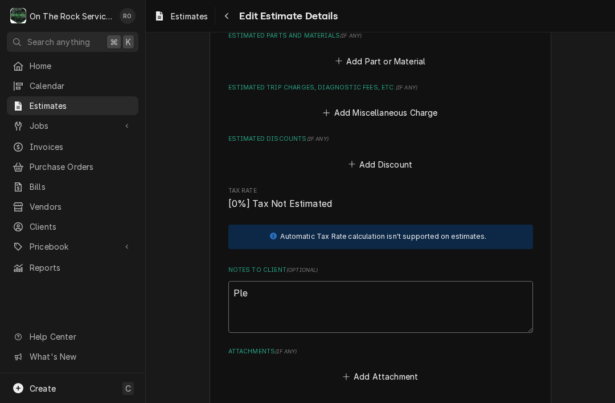
type textarea "Plea"
type textarea "x"
type textarea "Pleas"
type textarea "x"
type textarea "Please"
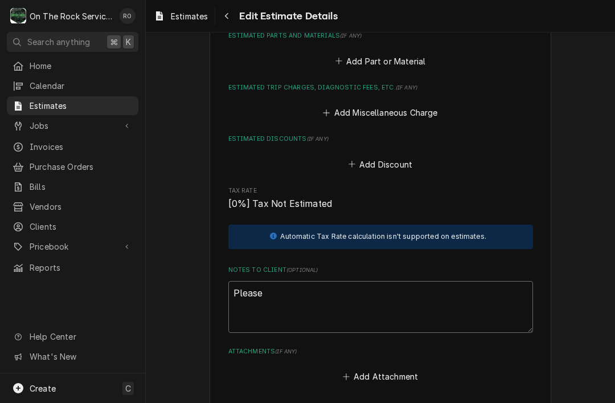
type textarea "x"
type textarea "Please n"
type textarea "x"
type textarea "Please no"
type textarea "x"
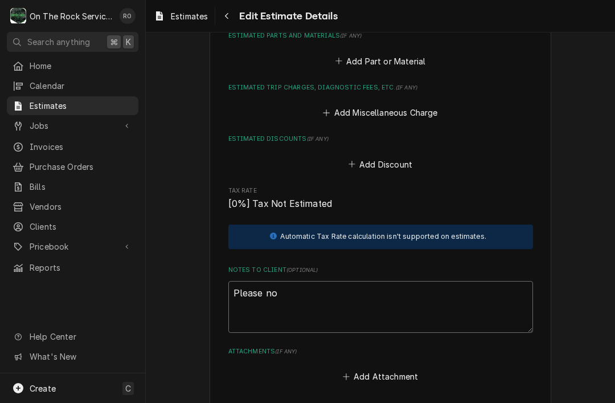
type textarea "Please not"
type textarea "x"
type textarea "Please note"
type textarea "x"
type textarea "Please note th"
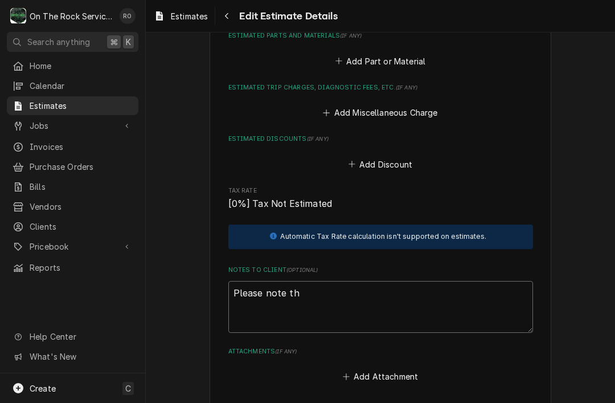
type textarea "x"
type textarea "Please note the"
type textarea "x"
type textarea "Please note the"
type textarea "x"
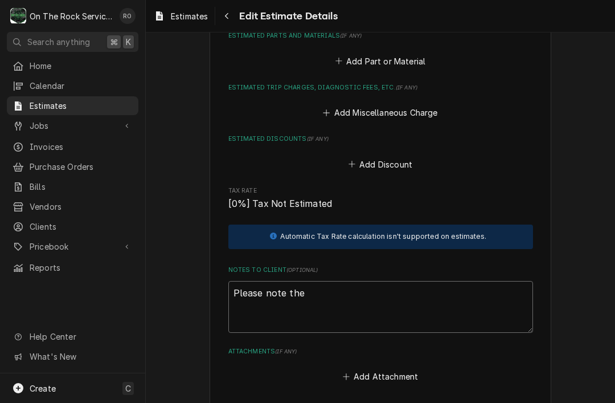
type textarea "Please note the e"
type textarea "x"
type textarea "Please note the es"
type textarea "x"
type textarea "Please note the esti"
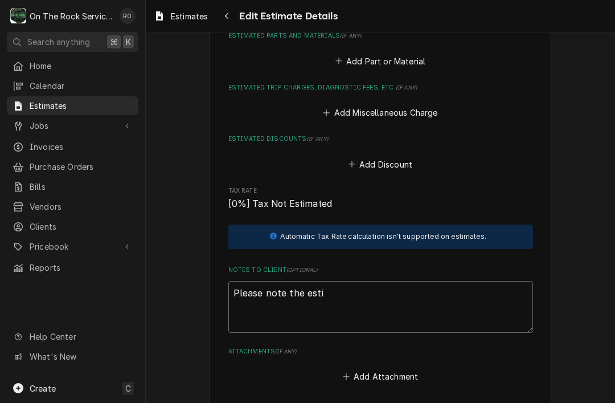
type textarea "x"
type textarea "Please note the estim"
type textarea "x"
type textarea "Please note the estima"
type textarea "x"
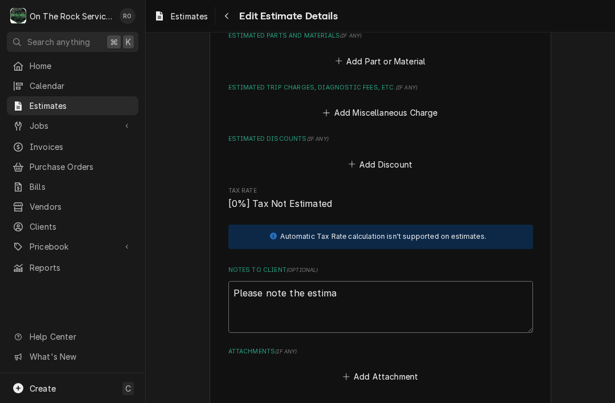
type textarea "Please note the estimat"
type textarea "x"
type textarea "Please note the estimate"
type textarea "x"
type textarea "Please note the estimated"
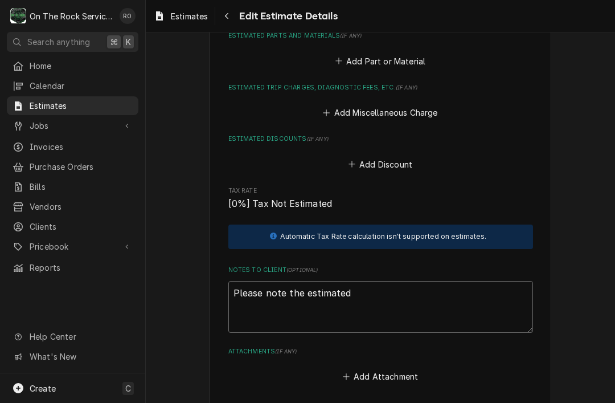
type textarea "x"
type textarea "Please note the estimated"
type textarea "x"
type textarea "Please note the estimated t"
type textarea "x"
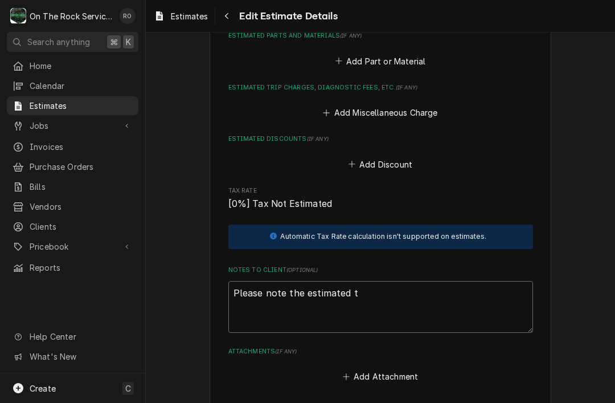
type textarea "Please note the estimated to"
type textarea "x"
type textarea "Please note the estimated tod"
type textarea "x"
type textarea "Please note the estimated toda"
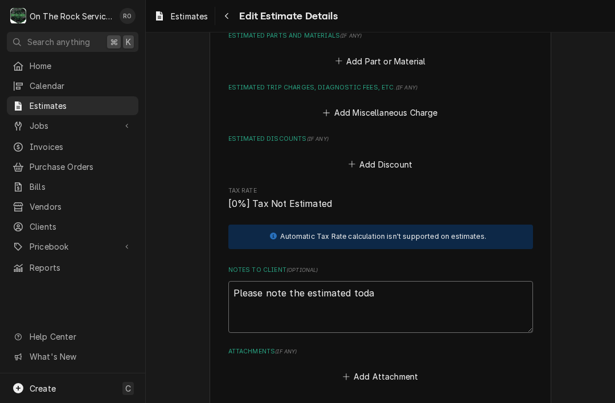
type textarea "x"
type textarea "Please note the estimated tod"
type textarea "x"
type textarea "Please note the estimated to"
type textarea "x"
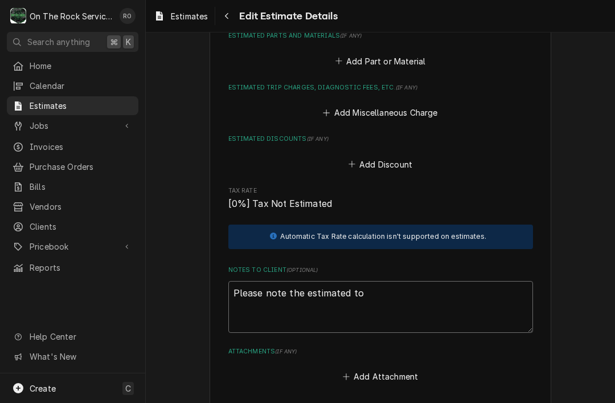
type textarea "Please note the estimated tot"
type textarea "x"
type textarea "Please note the estimated tota"
type textarea "x"
type textarea "Please note the estimated total"
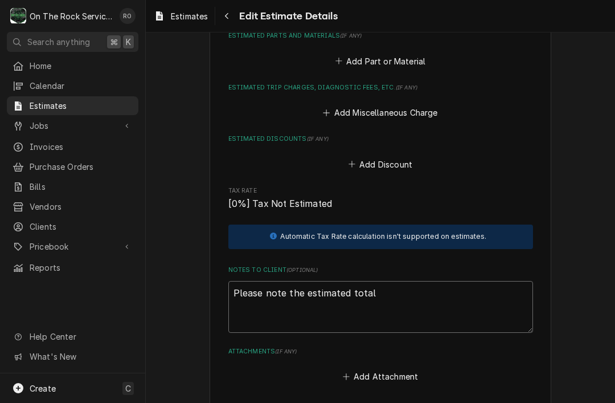
type textarea "x"
type textarea "Please note the estimated total"
type textarea "x"
type textarea "Please note the estimated total in"
type textarea "x"
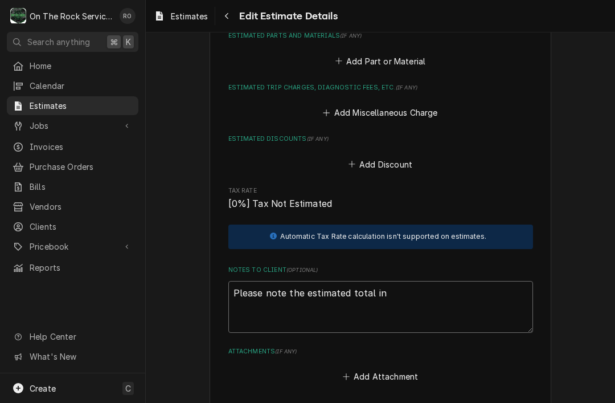
type textarea "Please note the estimated total inc"
type textarea "x"
type textarea "Please note the estimated total incl"
type textarea "x"
type textarea "Please note the estimated total inclu"
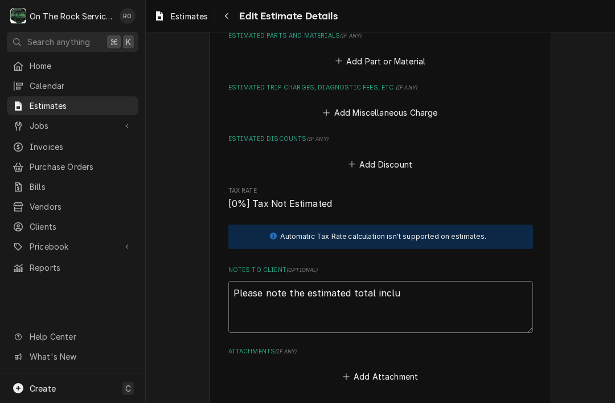
type textarea "x"
type textarea "Please note the estimated total includ"
type textarea "x"
type textarea "Please note the estimated total includi"
type textarea "x"
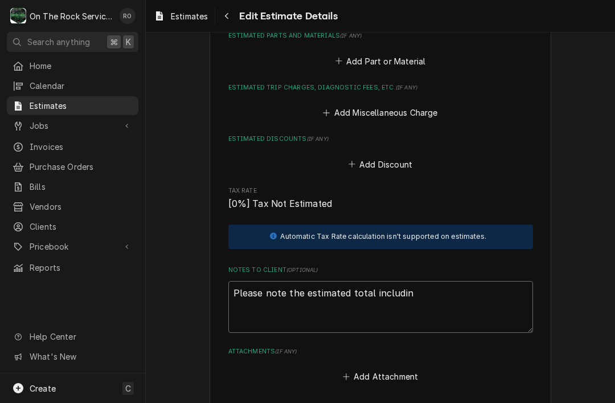
type textarea "Please note the estimated total including"
type textarea "x"
type textarea "Please note the estimated total including"
type textarea "x"
type textarea "Please note the estimated total including ta"
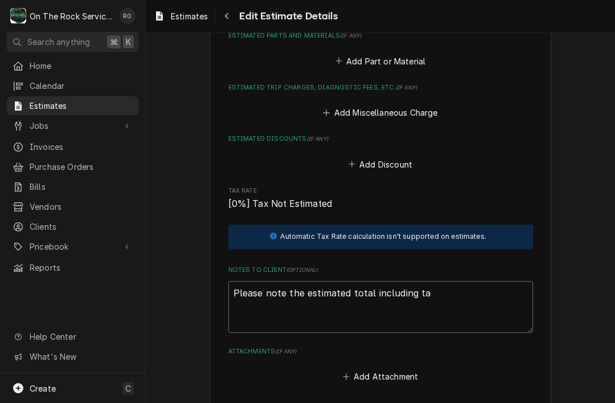
type textarea "x"
type textarea "Please note the estimated total including tax"
type textarea "x"
type textarea "Please note the estimated total including tax"
type textarea "x"
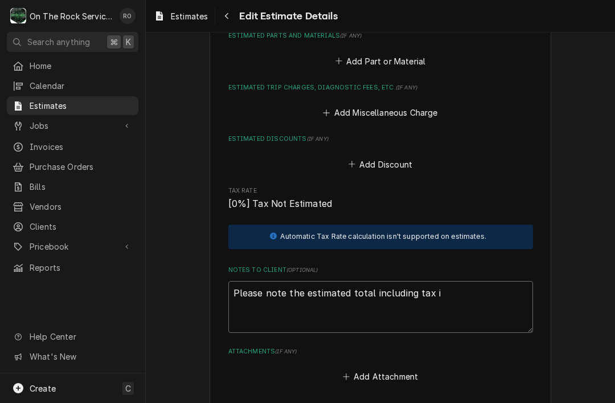
type textarea "Please note the estimated total including tax is"
type textarea "x"
type textarea "Please note the estimated total including tax is"
type textarea "x"
type textarea "Please note the estimated total including tax is $"
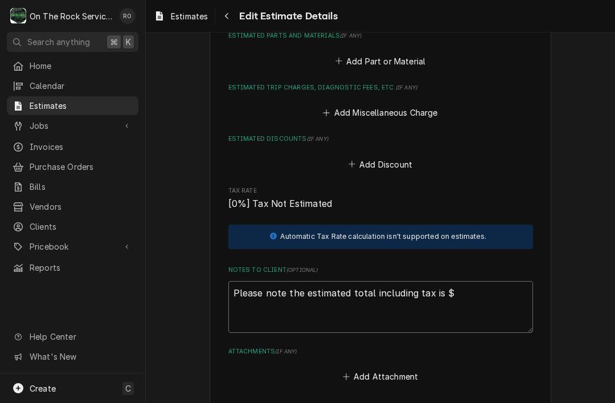
type textarea "x"
type textarea "Please note the estimated total including tax is $4"
type textarea "x"
type textarea "Please note the estimated total including tax is $42"
type textarea "x"
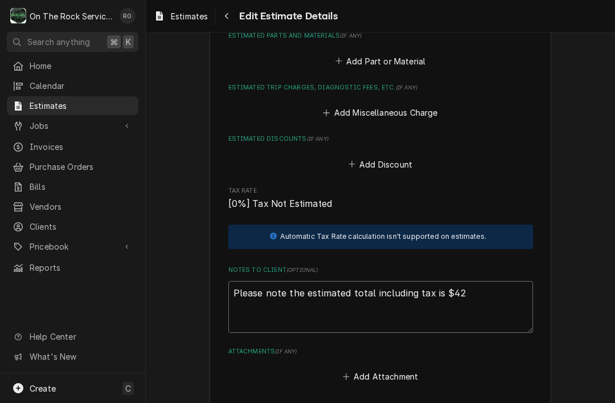
type textarea "Please note the estimated total including tax is $424"
type textarea "x"
type textarea "Please note the estimated total including tax is $4245"
type textarea "x"
type textarea "Please note the estimated total including tax is $42450"
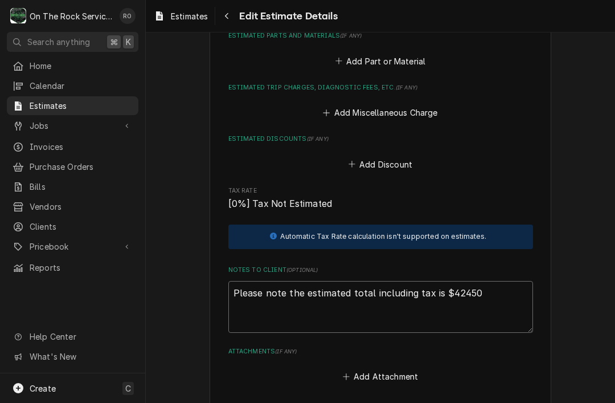
type textarea "x"
type textarea "Please note the estimated total including tax is $42450."
type textarea "x"
type textarea "Please note the estimated total including tax is $42450.7"
type textarea "x"
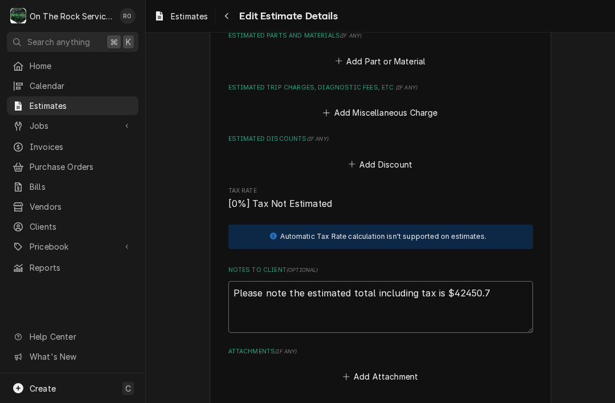
type textarea "Please note the estimated total including tax is $42450.72"
type textarea "x"
type textarea "Please note the estimated total including tax is $42450.72."
type textarea "x"
type textarea "Please note the estimated total including tax is $42450.72."
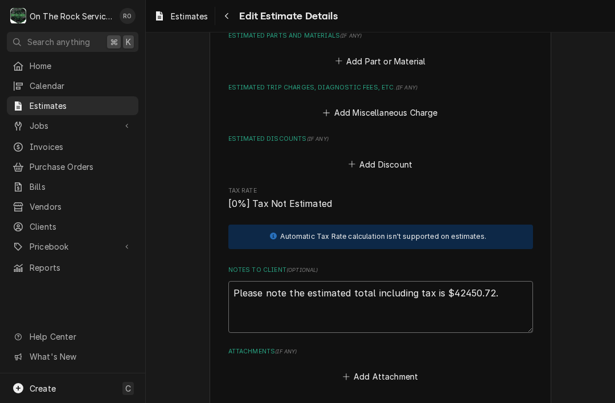
type textarea "x"
type textarea "Please note the estimated total including tax is $42450.72. A"
click at [469, 281] on textarea "Please note the estimated total including tax is $42450.72. A deposit of" at bounding box center [380, 307] width 305 height 52
click at [446, 281] on textarea "Please note the estimated total including tax is $42450.72. A deposit of" at bounding box center [380, 307] width 305 height 52
click at [519, 281] on textarea "Please note the estimated total including tax is $44,997.76.72. A deposit of" at bounding box center [380, 307] width 305 height 52
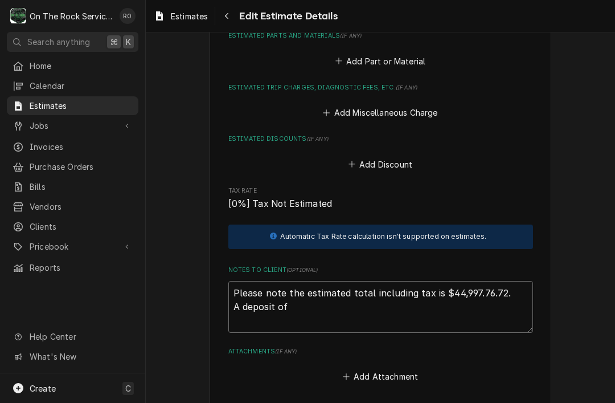
click at [519, 281] on textarea "Please note the estimated total including tax is $44,997.76.72. A deposit of" at bounding box center [380, 307] width 305 height 52
click at [513, 281] on textarea "Please note the estimated total including tax is $44,997.76.72. A deposit of" at bounding box center [380, 307] width 305 height 52
click at [517, 281] on textarea "Please note the estimated total including tax is $44,997.76.72. A deposit of" at bounding box center [380, 307] width 305 height 52
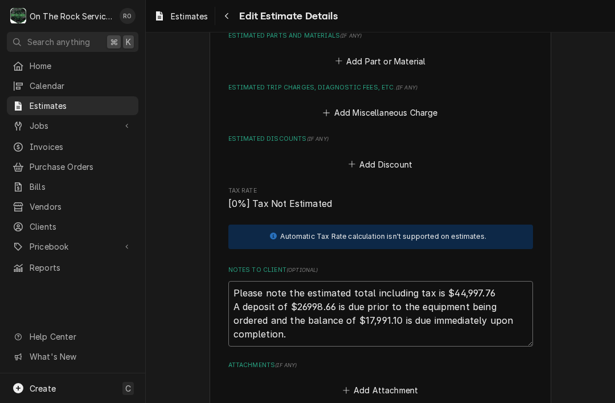
click at [310, 281] on textarea "Please note the estimated total including tax is $44,997.76 A deposit of $26998…" at bounding box center [380, 313] width 305 height 65
click at [343, 309] on textarea "Please note the estimated total including tax is $44,997.76 A deposit of $26,99…" at bounding box center [380, 313] width 305 height 65
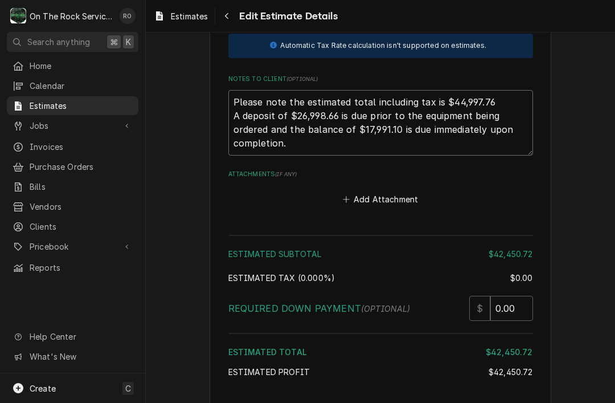
scroll to position [1813, 0]
click at [526, 296] on input "0.00" at bounding box center [511, 308] width 43 height 25
click at [523, 296] on input "0.00" at bounding box center [511, 308] width 43 height 25
click at [522, 296] on input "0.00" at bounding box center [511, 308] width 43 height 25
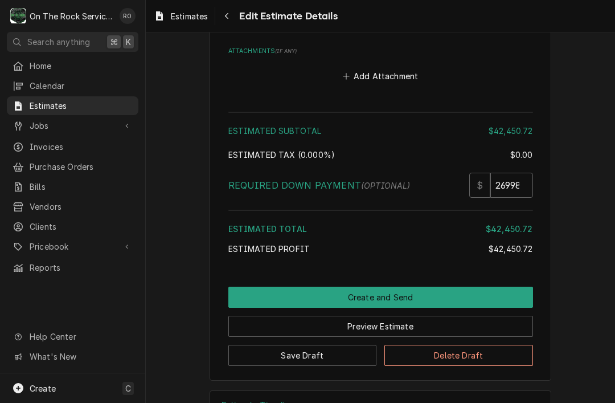
scroll to position [1935, 0]
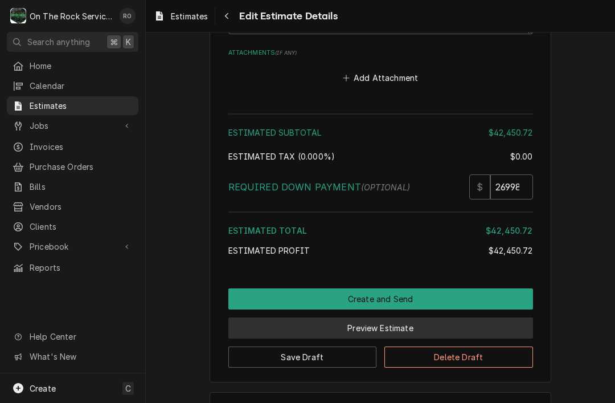
click at [404, 317] on button "Preview Estimate" at bounding box center [380, 327] width 305 height 21
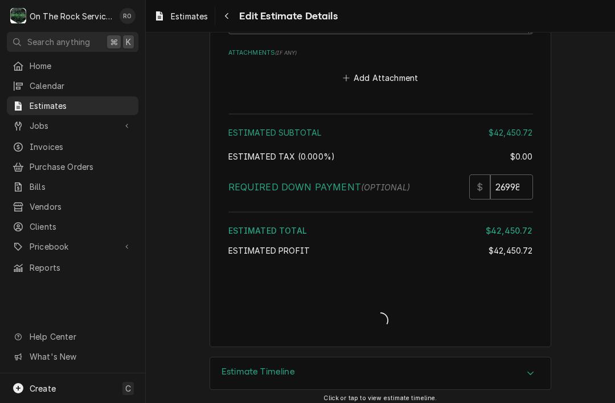
scroll to position [1919, 0]
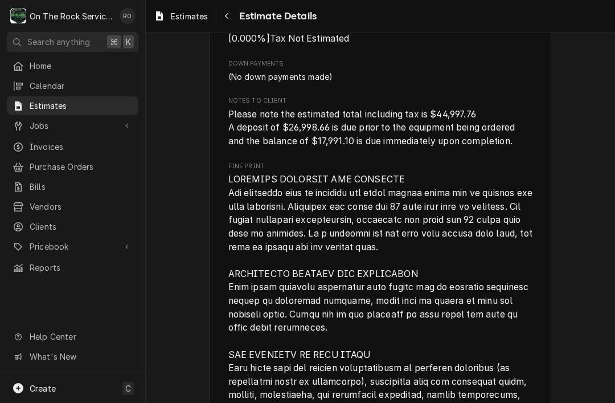
scroll to position [1383, 0]
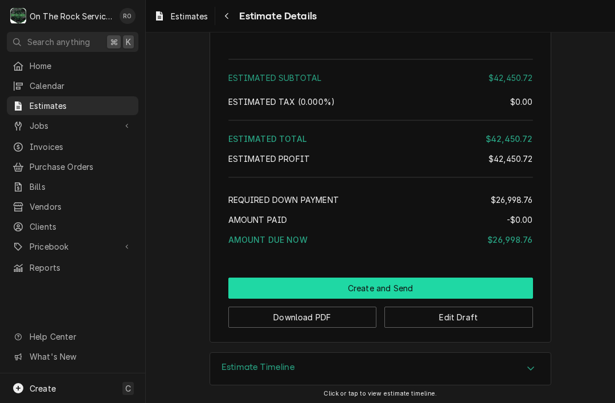
click at [529, 282] on button "Create and Send" at bounding box center [380, 287] width 305 height 21
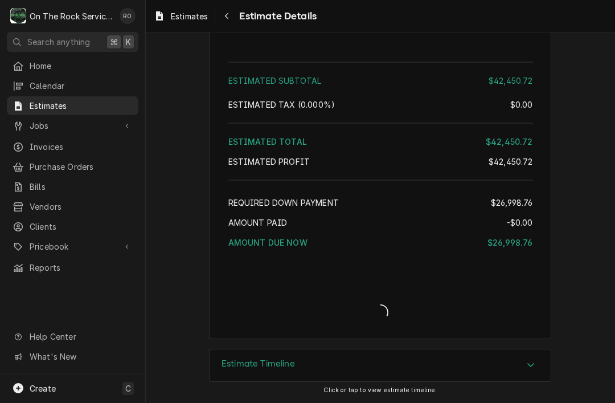
scroll to position [1966, 0]
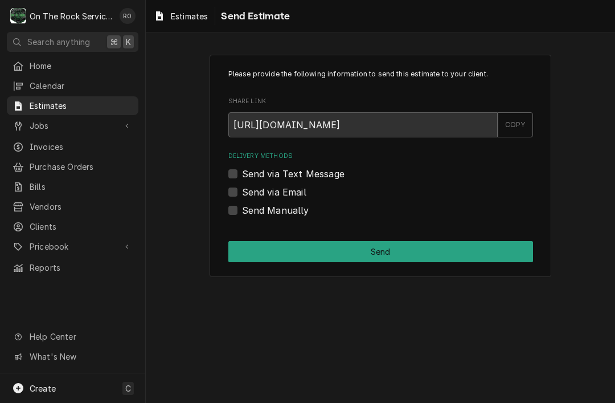
click at [297, 193] on label "Send via Email" at bounding box center [274, 192] width 64 height 14
click at [297, 193] on input "Send via Email" at bounding box center [394, 197] width 305 height 25
checkbox input "true"
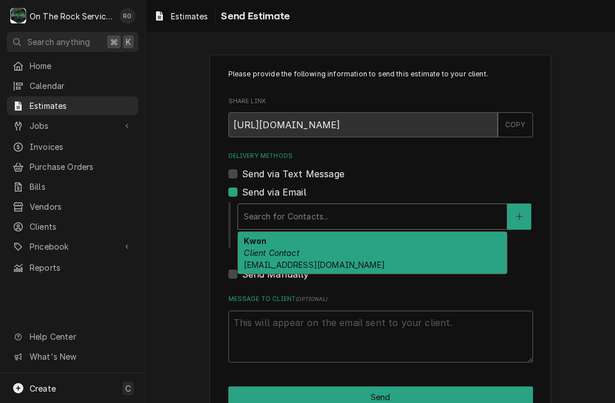
click at [429, 257] on div "Kwon Client Contact [EMAIL_ADDRESS][DOMAIN_NAME]" at bounding box center [372, 253] width 269 height 42
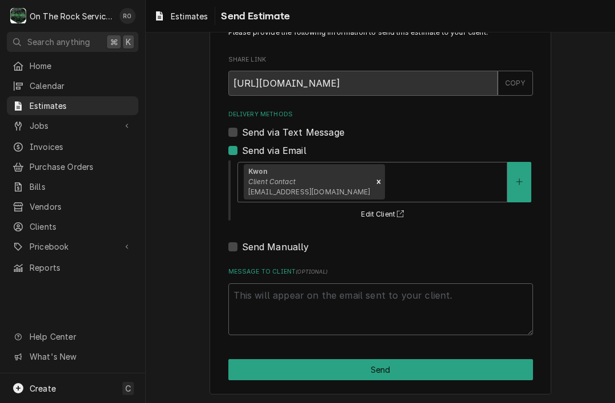
scroll to position [41, 0]
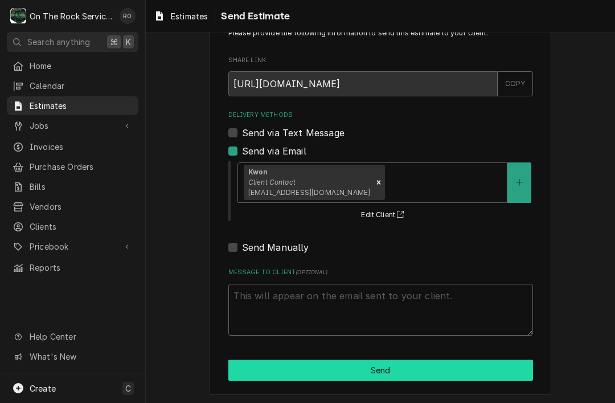
click at [482, 374] on button "Send" at bounding box center [380, 369] width 305 height 21
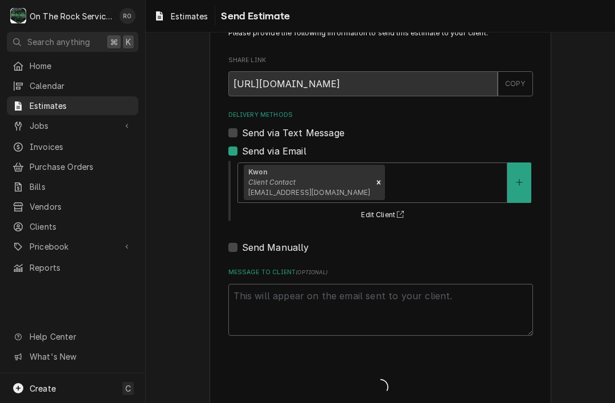
type textarea "x"
